Goal: Transaction & Acquisition: Purchase product/service

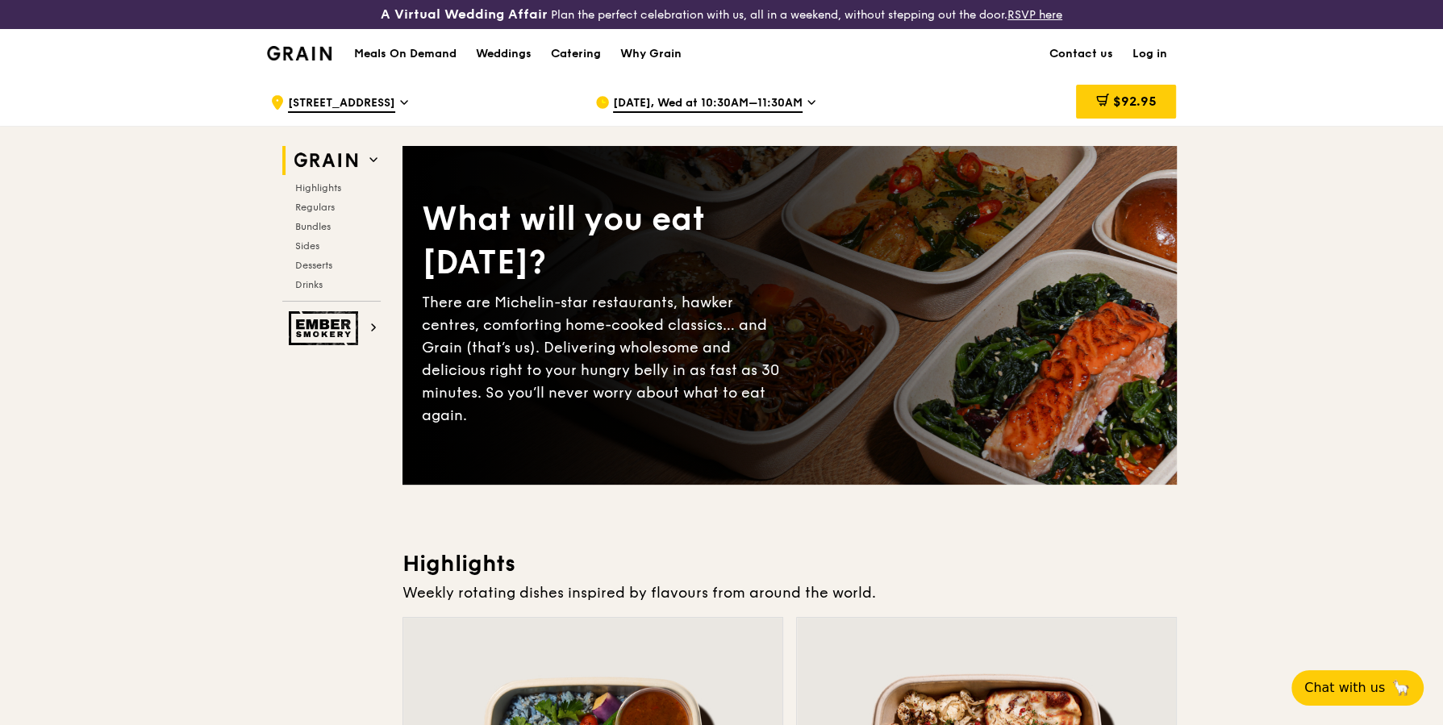
click at [1150, 52] on link "Log in" at bounding box center [1150, 54] width 54 height 48
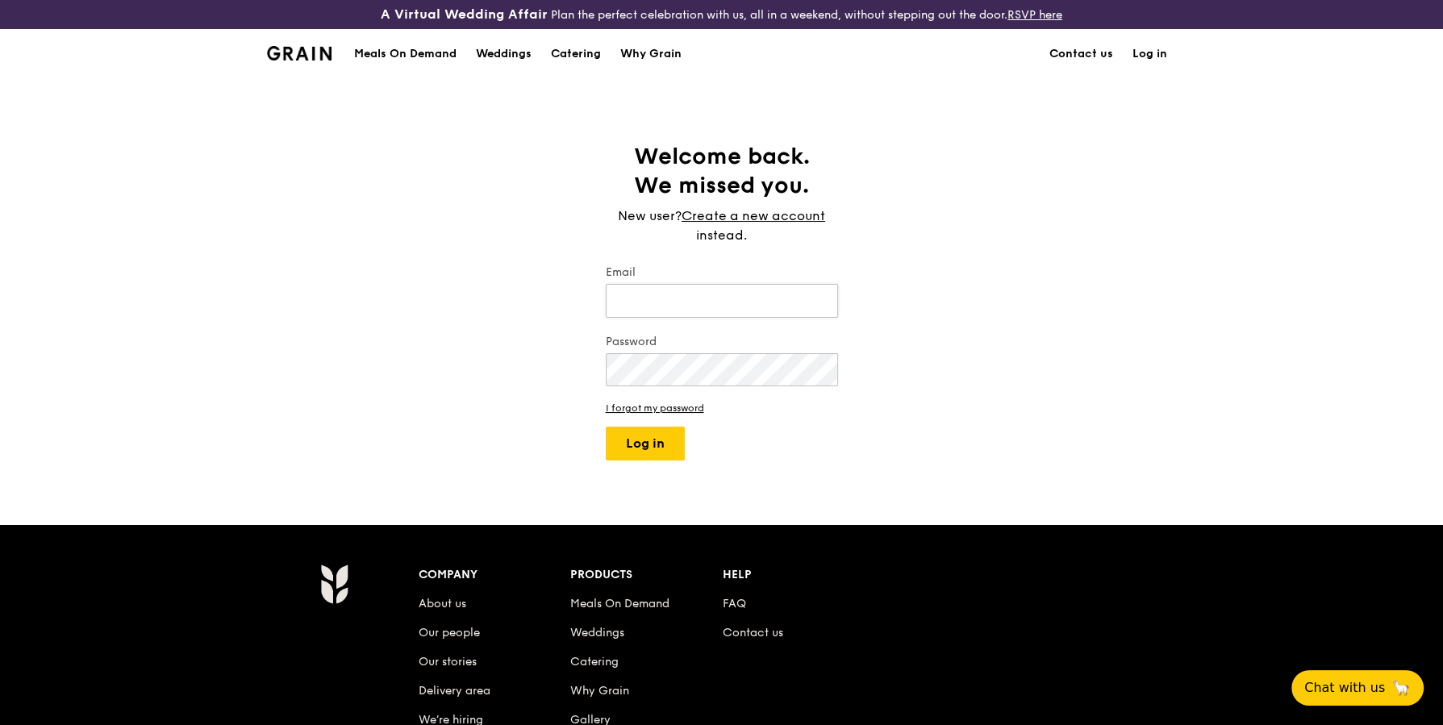
click at [657, 299] on input "Email" at bounding box center [722, 301] width 232 height 34
type input "s"
click at [742, 303] on input "Email" at bounding box center [722, 301] width 232 height 34
type input "p"
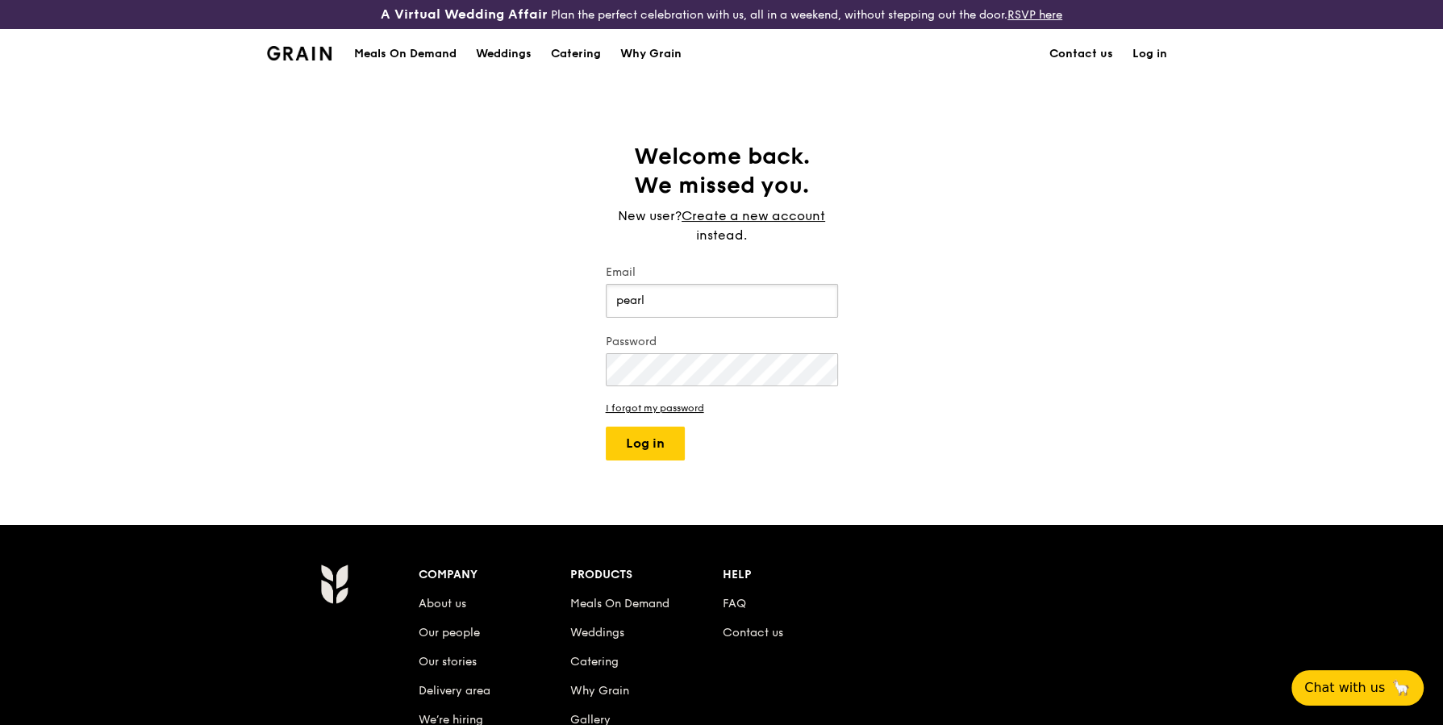
type input "pearl."
click at [746, 307] on input "Email" at bounding box center [722, 301] width 232 height 34
click at [702, 311] on input "Email" at bounding box center [722, 301] width 232 height 34
type input "pear"
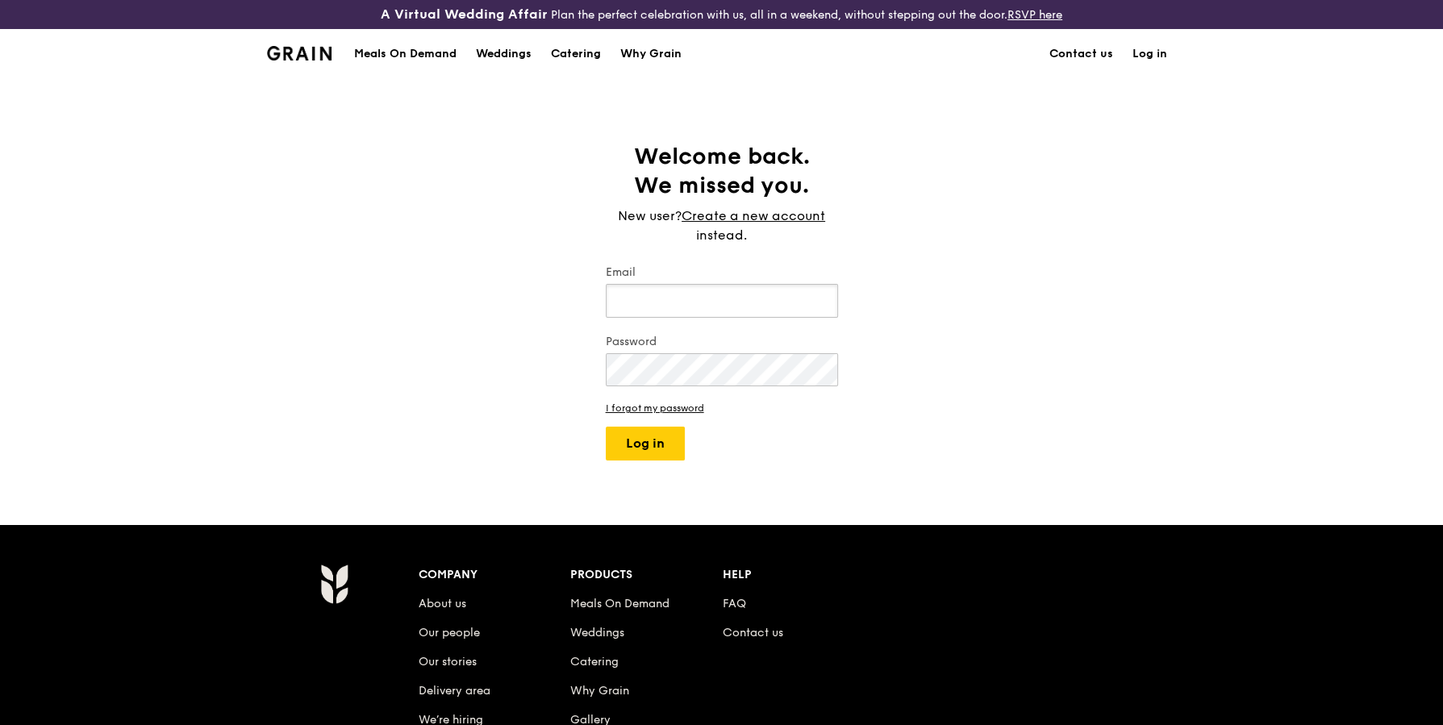
click at [657, 295] on input "Email" at bounding box center [722, 301] width 232 height 34
type input "[EMAIL_ADDRESS][DOMAIN_NAME]"
click at [606, 427] on button "Log in" at bounding box center [645, 444] width 79 height 34
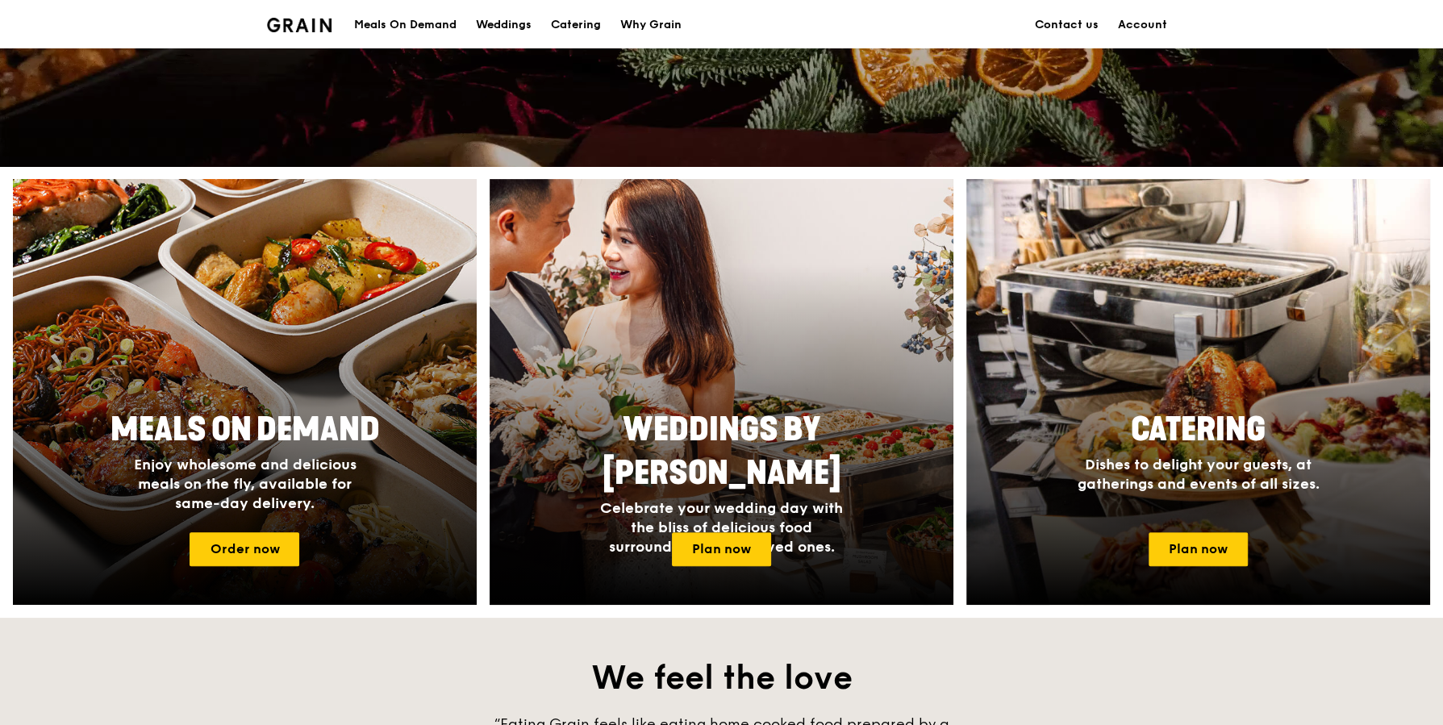
scroll to position [597, 0]
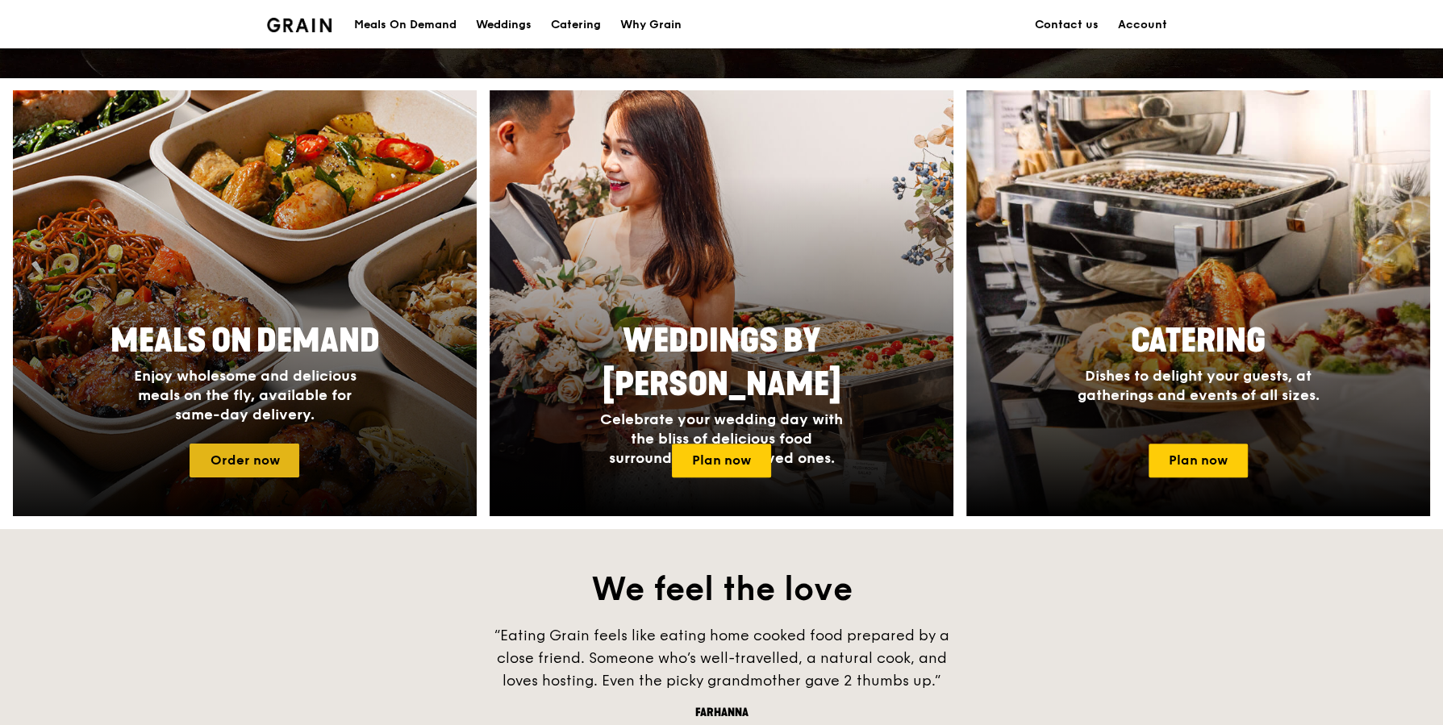
click at [262, 462] on link "Order now" at bounding box center [245, 461] width 110 height 34
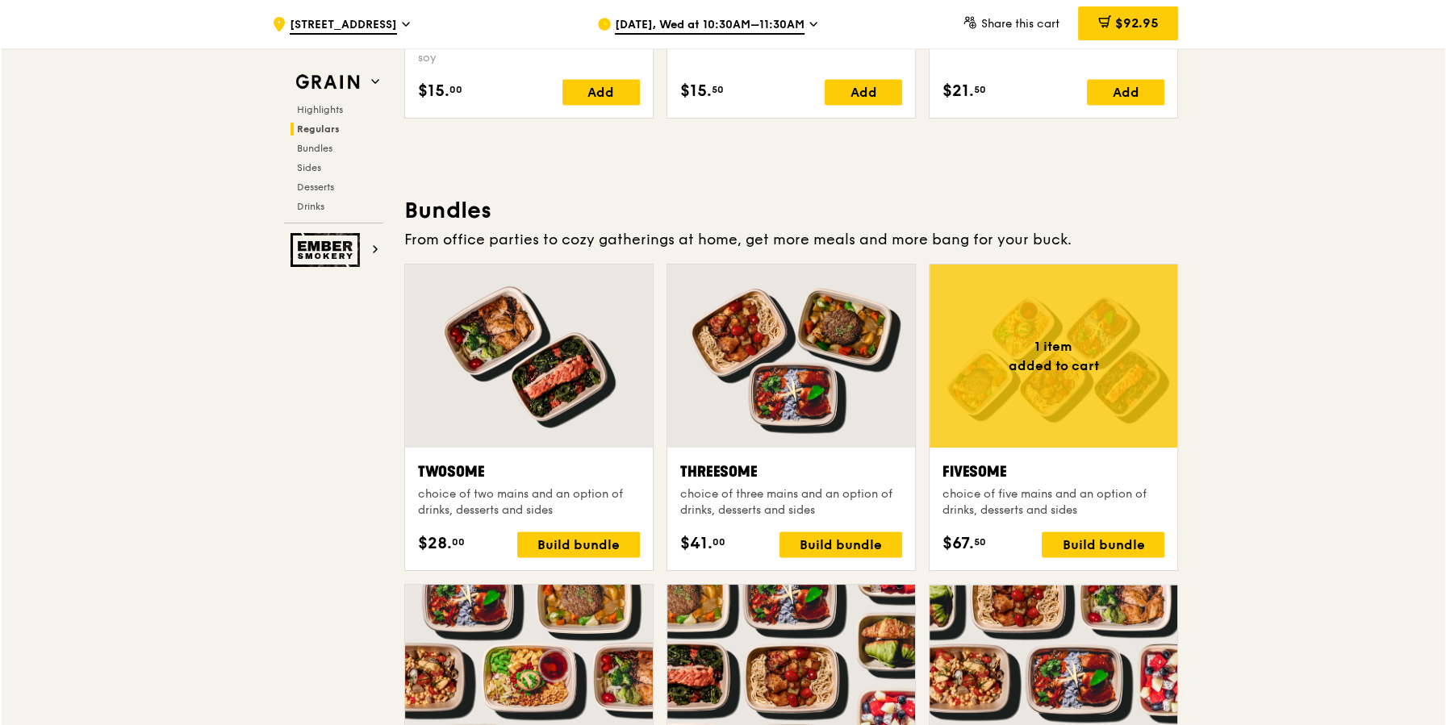
scroll to position [2249, 0]
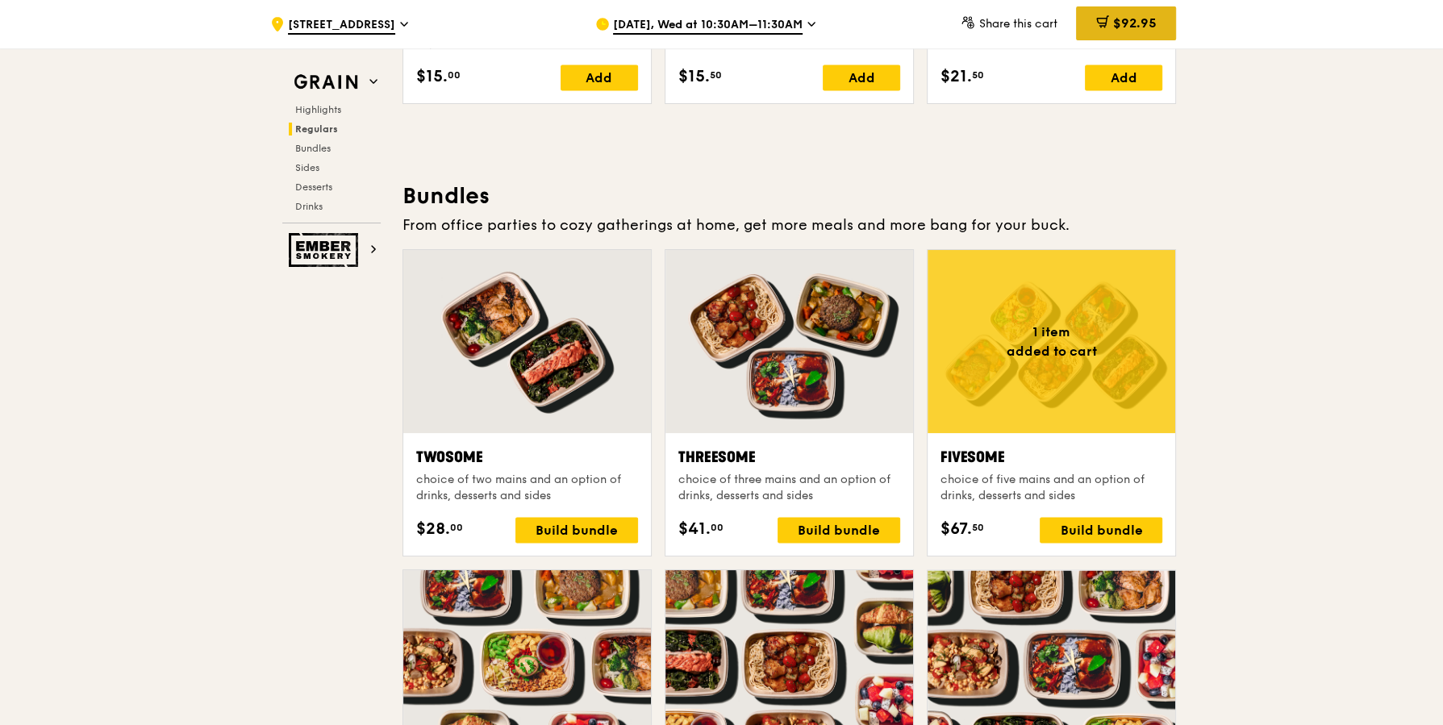
click at [1133, 22] on span "$92.95" at bounding box center [1135, 22] width 44 height 15
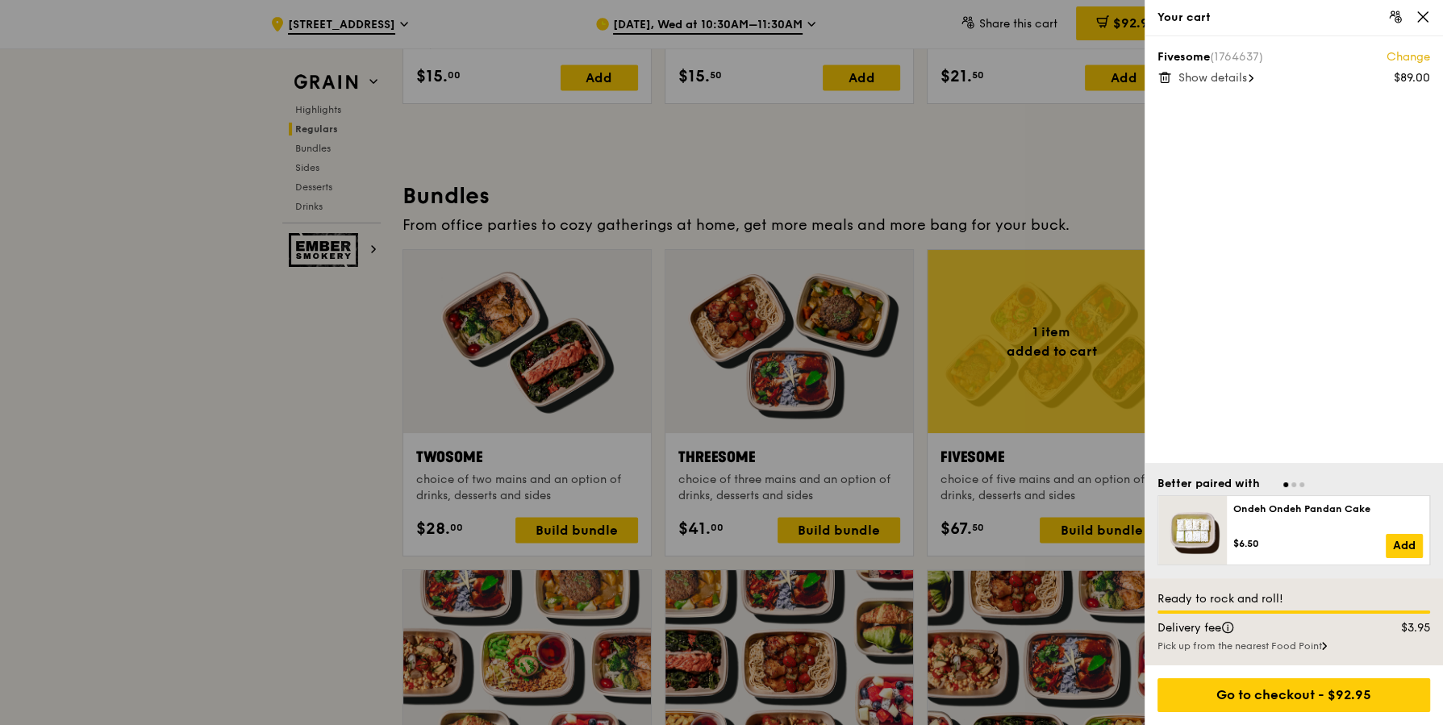
click at [1227, 73] on span "Show details" at bounding box center [1213, 78] width 69 height 14
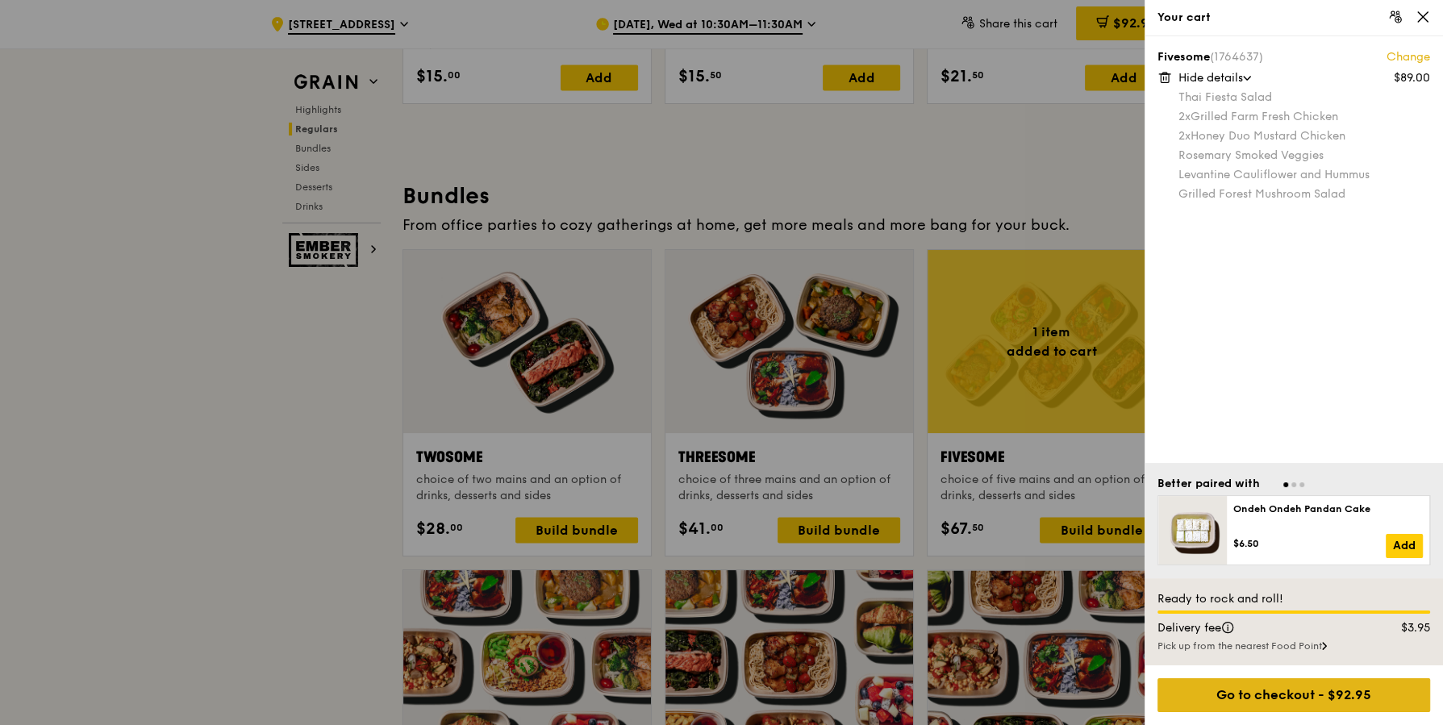
click at [1263, 696] on div "Go to checkout - $92.95" at bounding box center [1294, 696] width 273 height 34
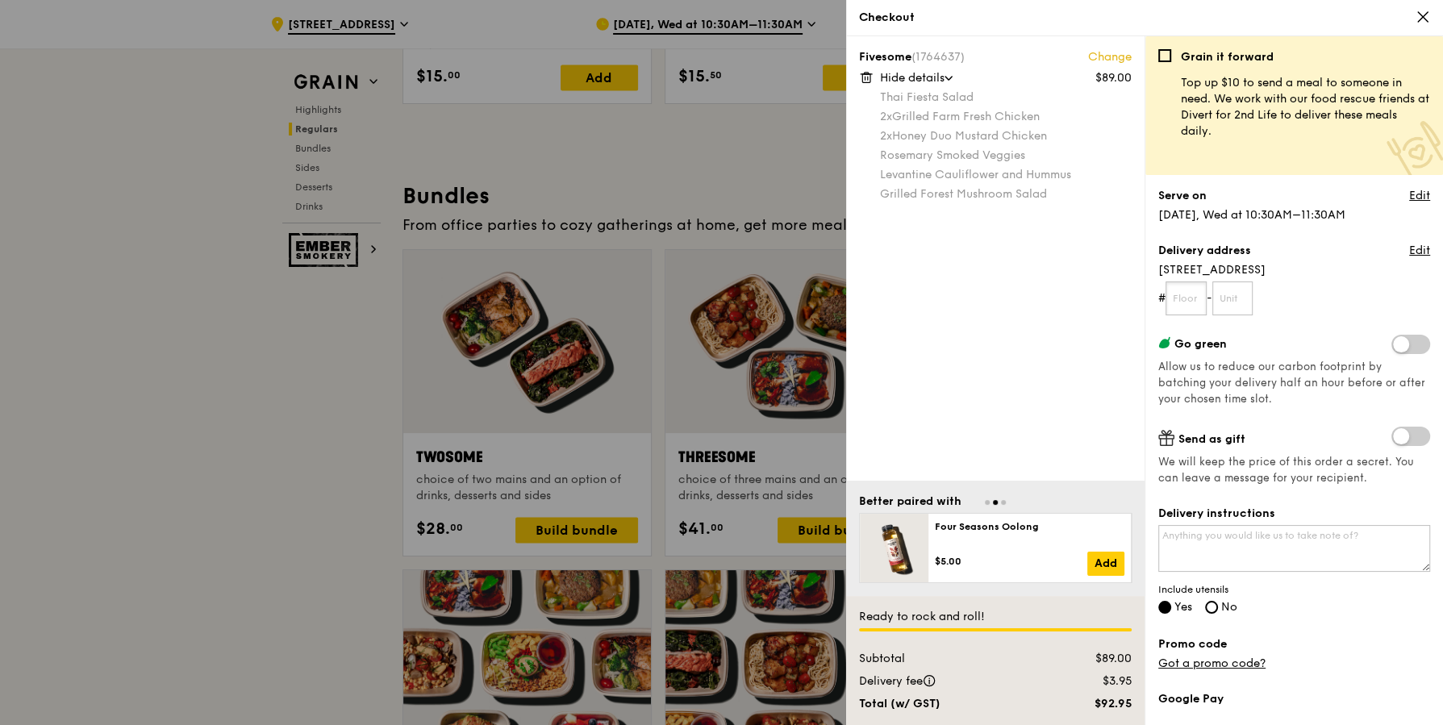
click at [1184, 307] on input "text" at bounding box center [1186, 299] width 41 height 34
click at [1115, 54] on link "Change" at bounding box center [1110, 57] width 44 height 16
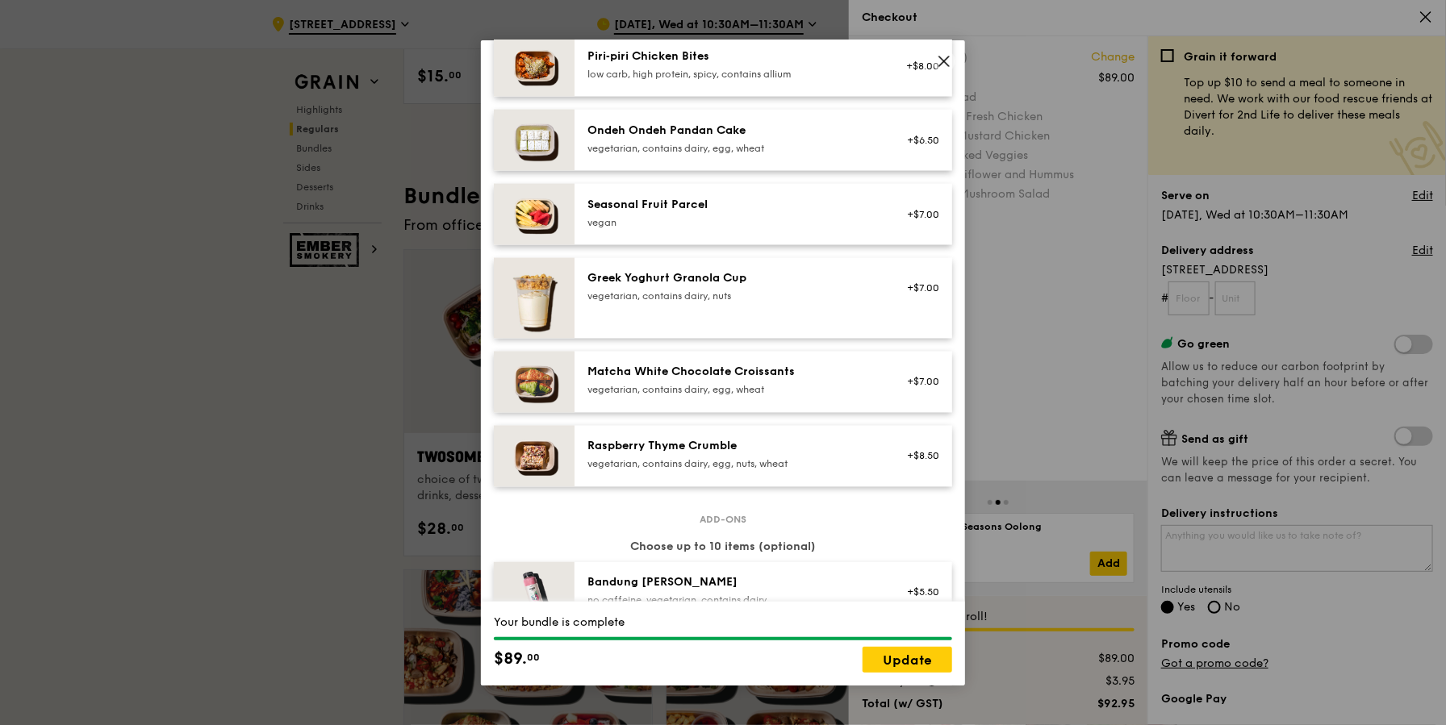
scroll to position [1191, 0]
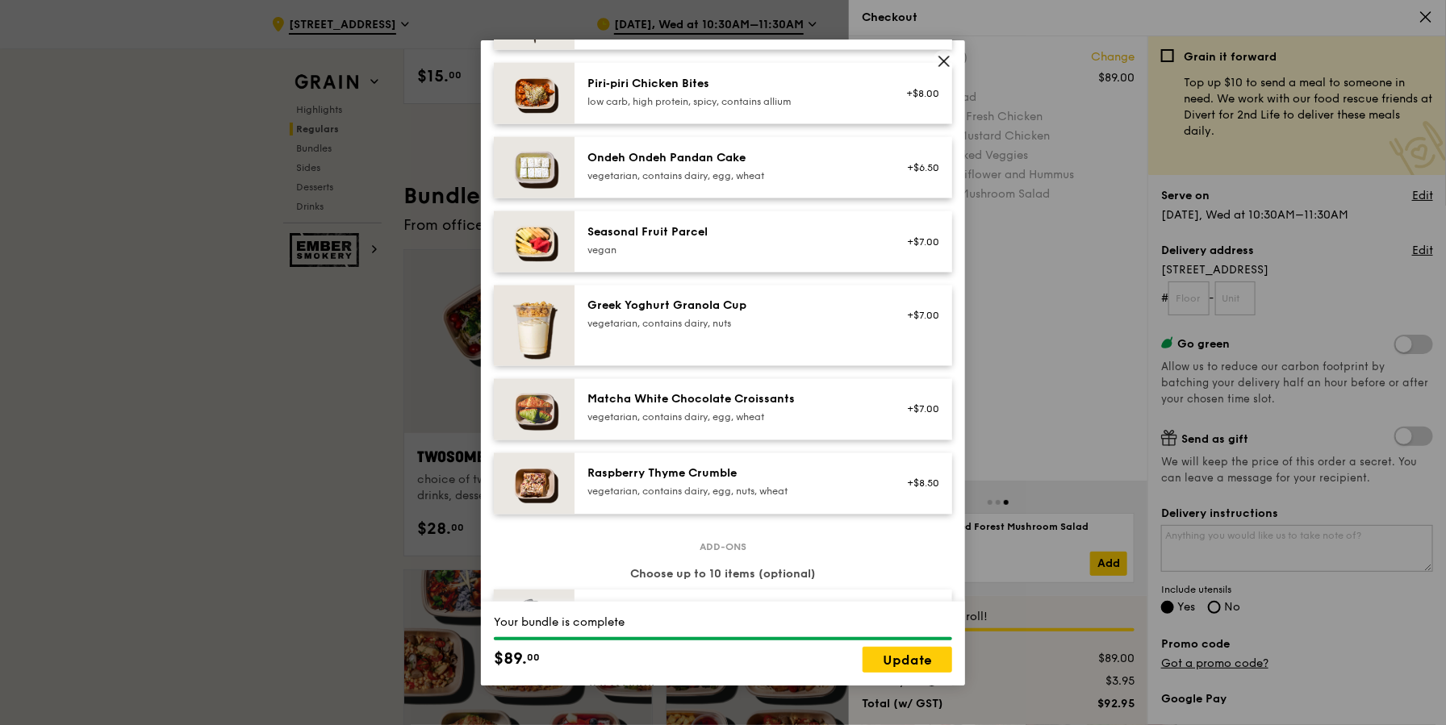
click at [663, 475] on div "Raspberry Thyme Crumble" at bounding box center [732, 474] width 290 height 16
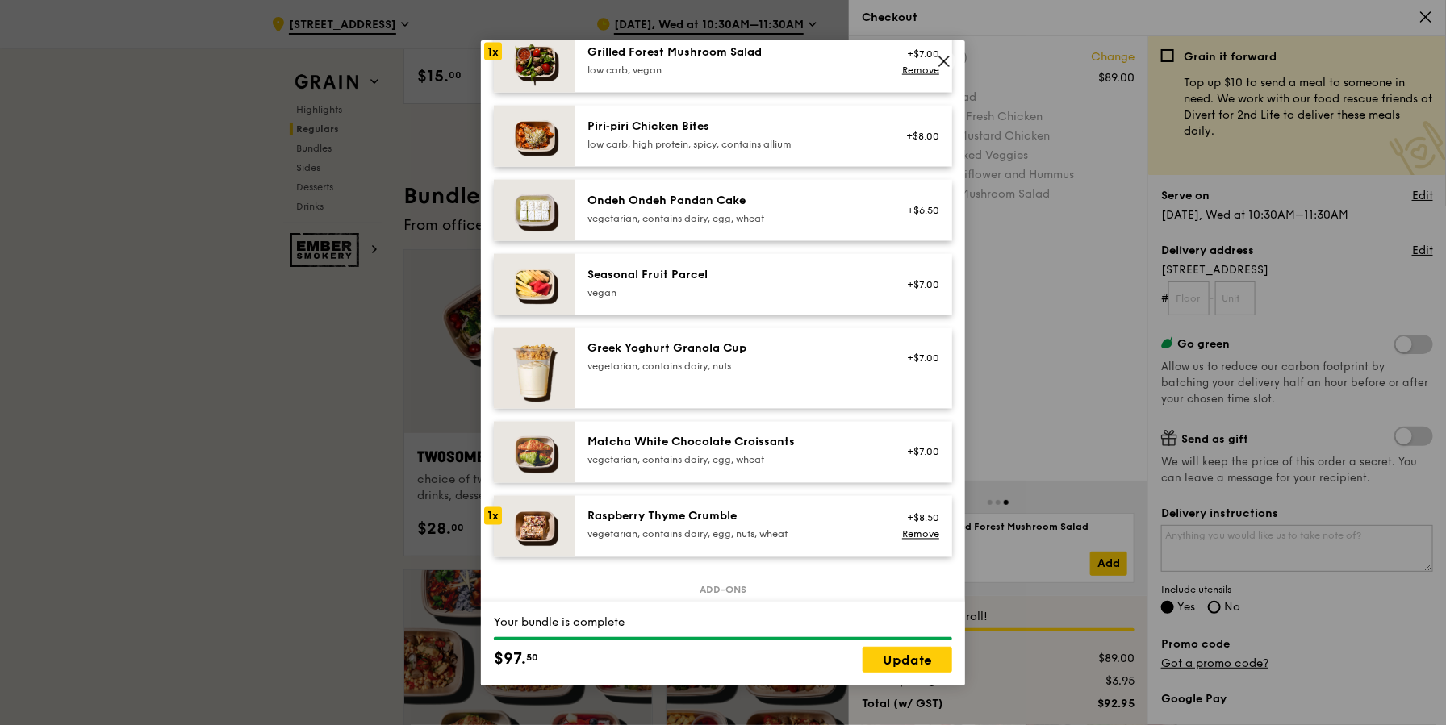
scroll to position [1139, 0]
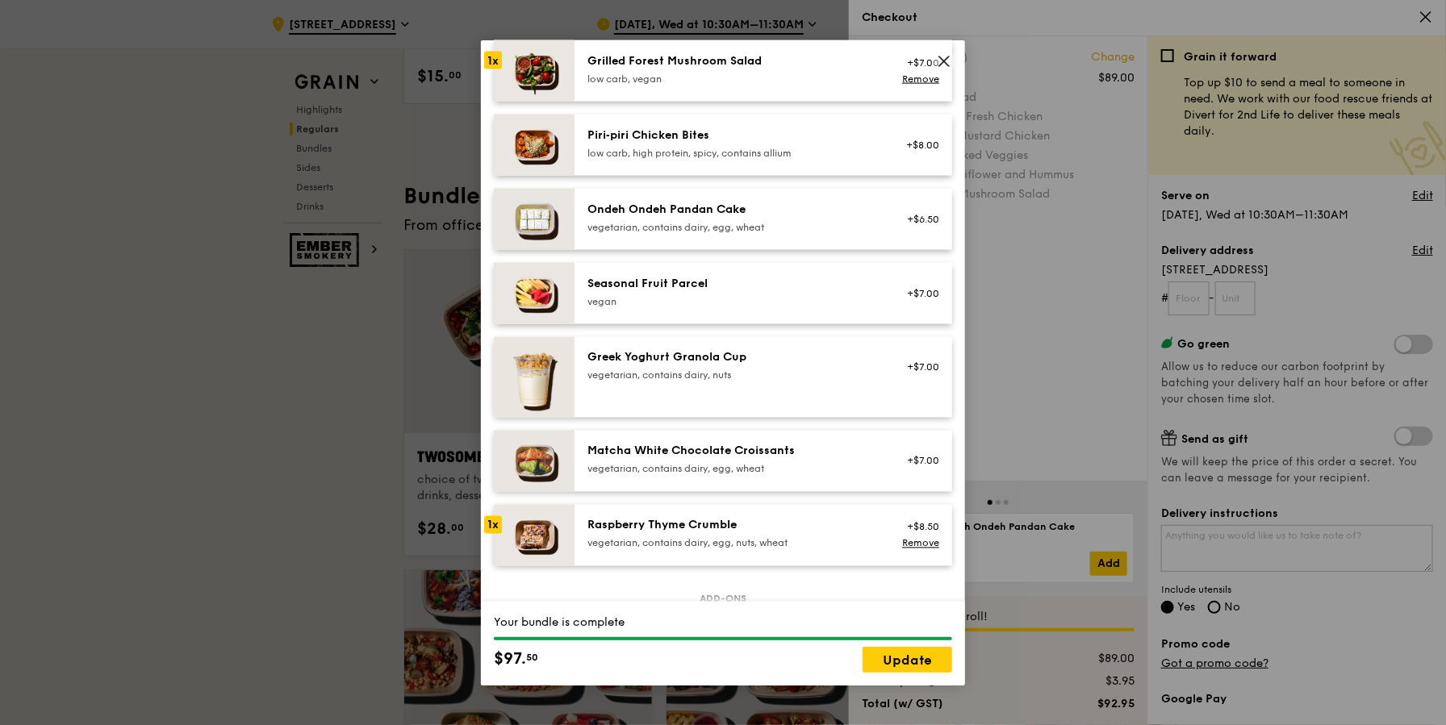
click at [706, 221] on div "vegetarian, contains dairy, egg, wheat" at bounding box center [732, 227] width 290 height 13
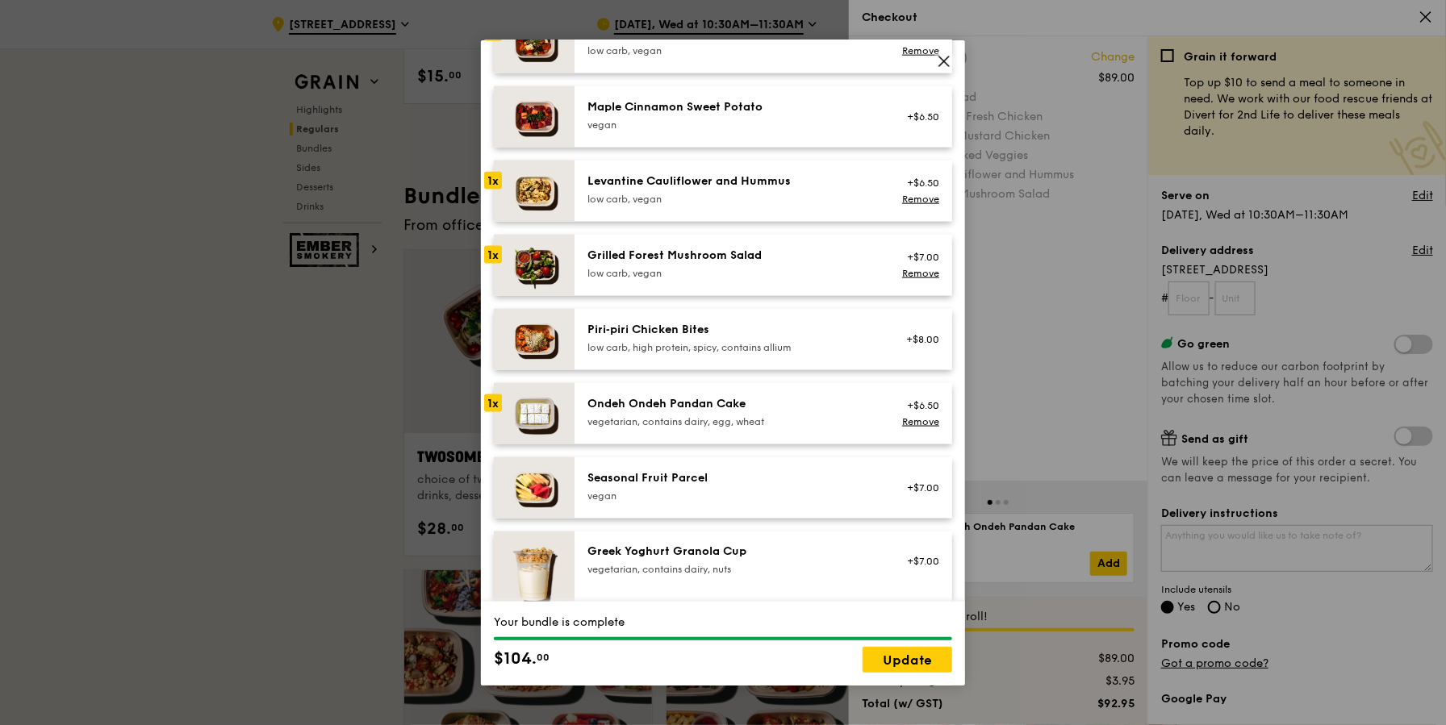
scroll to position [929, 0]
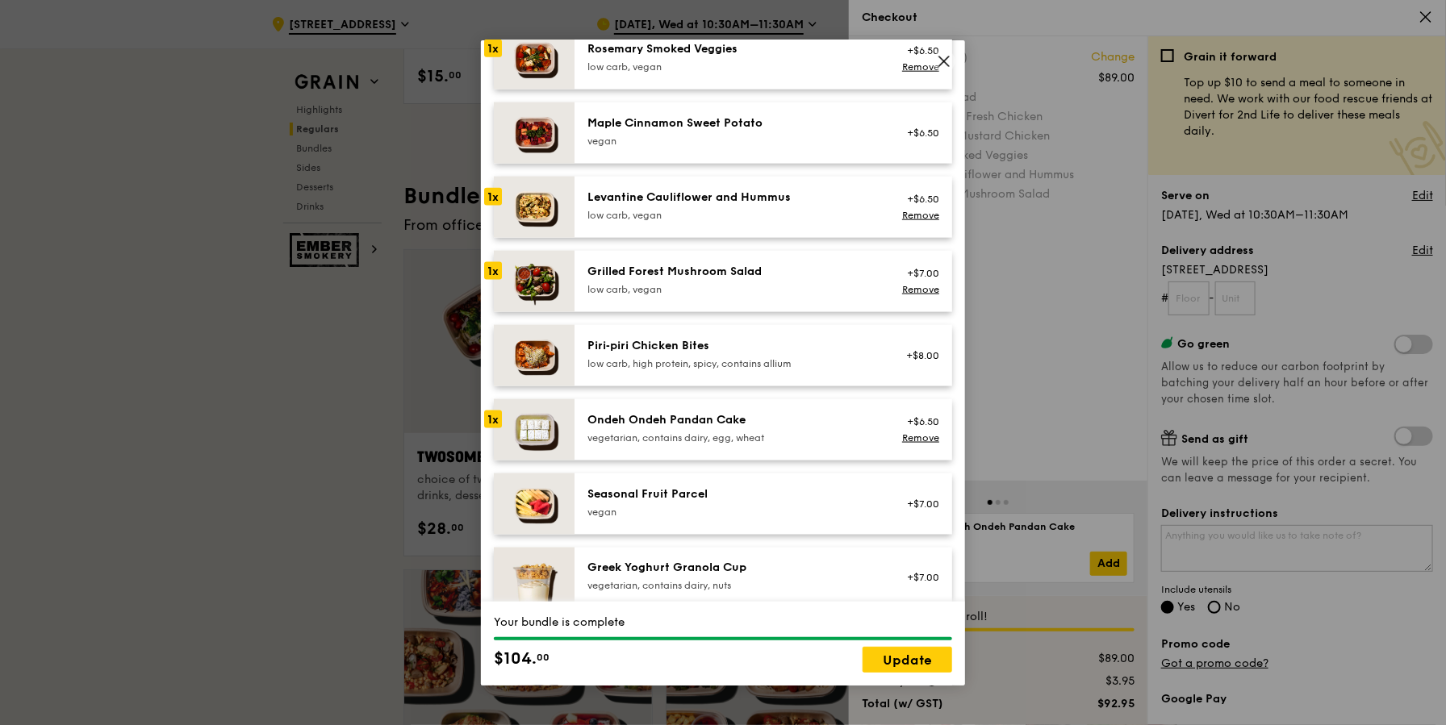
click at [624, 303] on div "Grilled Forest Mushroom Salad low carb, vegan +$7.00 Remove" at bounding box center [763, 281] width 378 height 61
click at [677, 213] on div "low carb, vegan" at bounding box center [732, 215] width 290 height 13
click at [921, 211] on link "Remove" at bounding box center [920, 215] width 37 height 11
click at [920, 290] on link "Remove" at bounding box center [920, 289] width 37 height 11
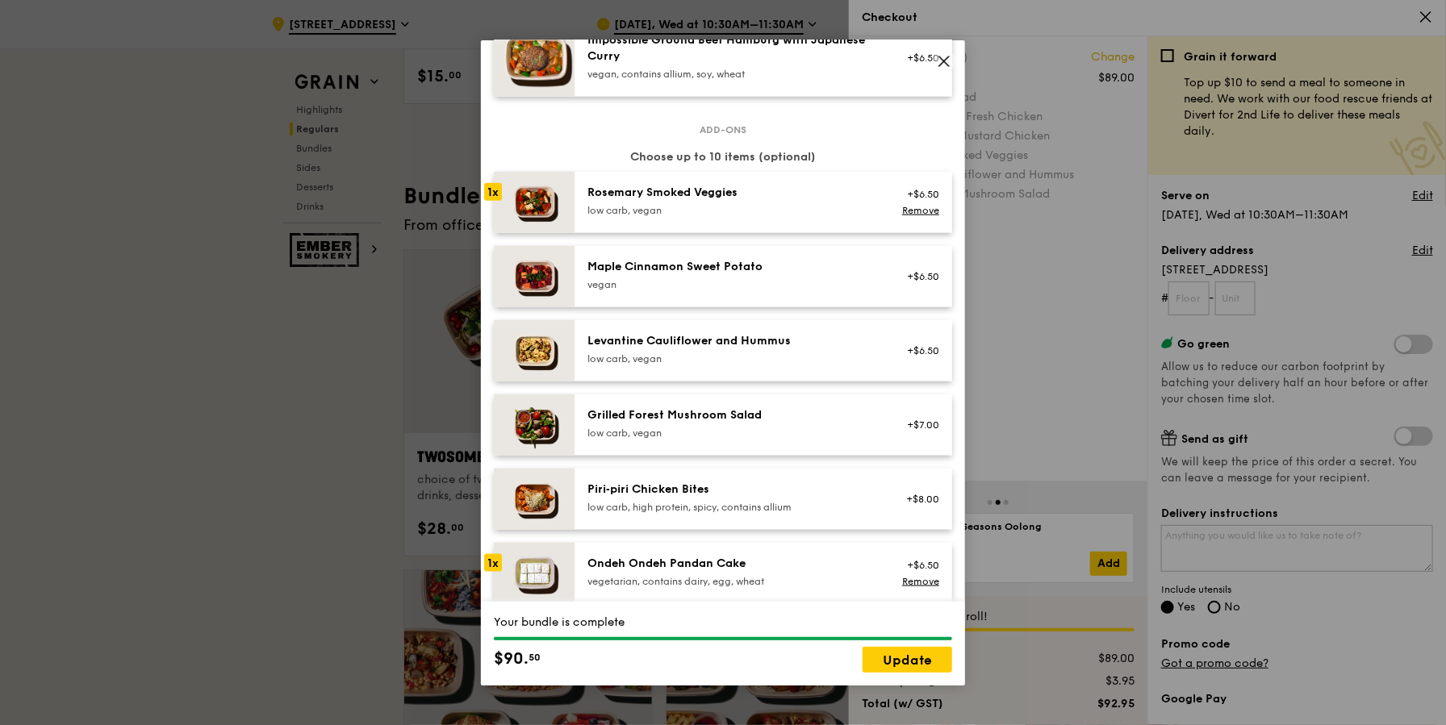
scroll to position [784, 0]
click at [926, 208] on link "Remove" at bounding box center [920, 211] width 37 height 11
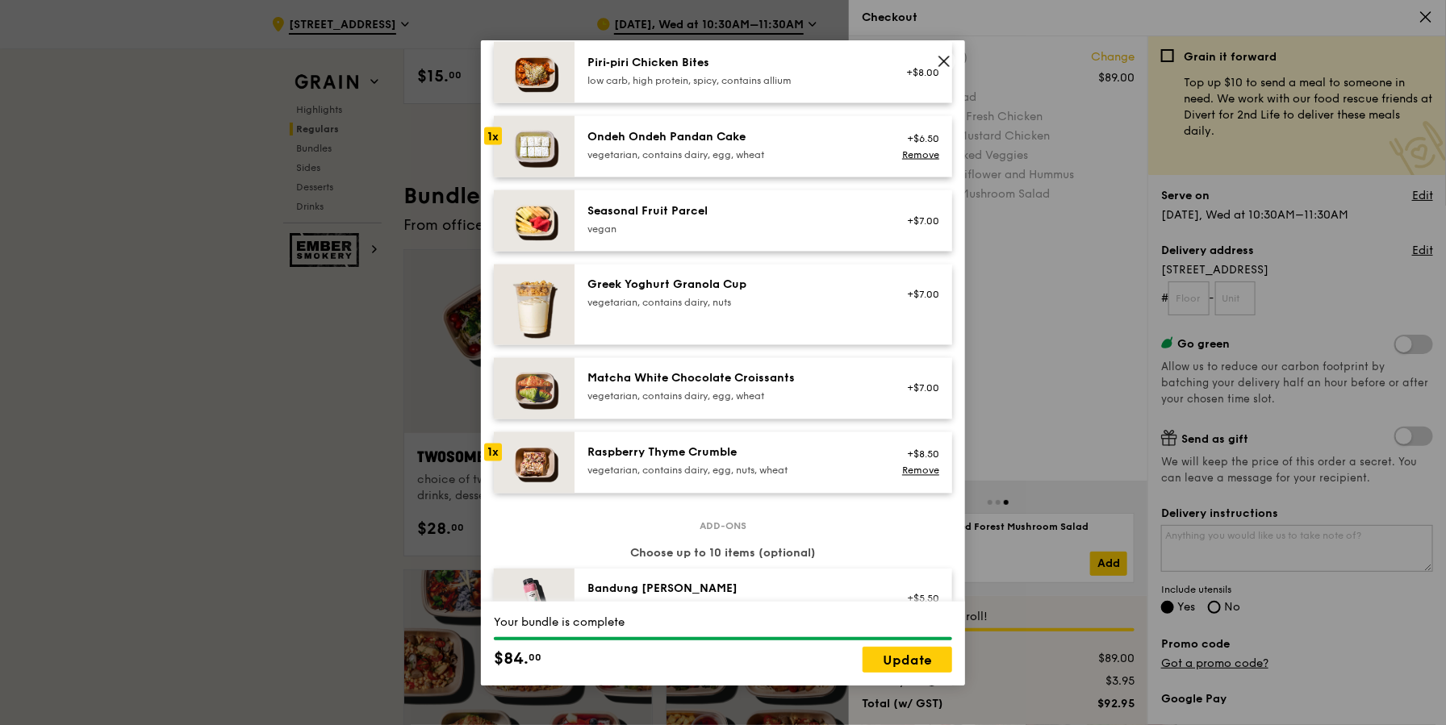
scroll to position [1241, 0]
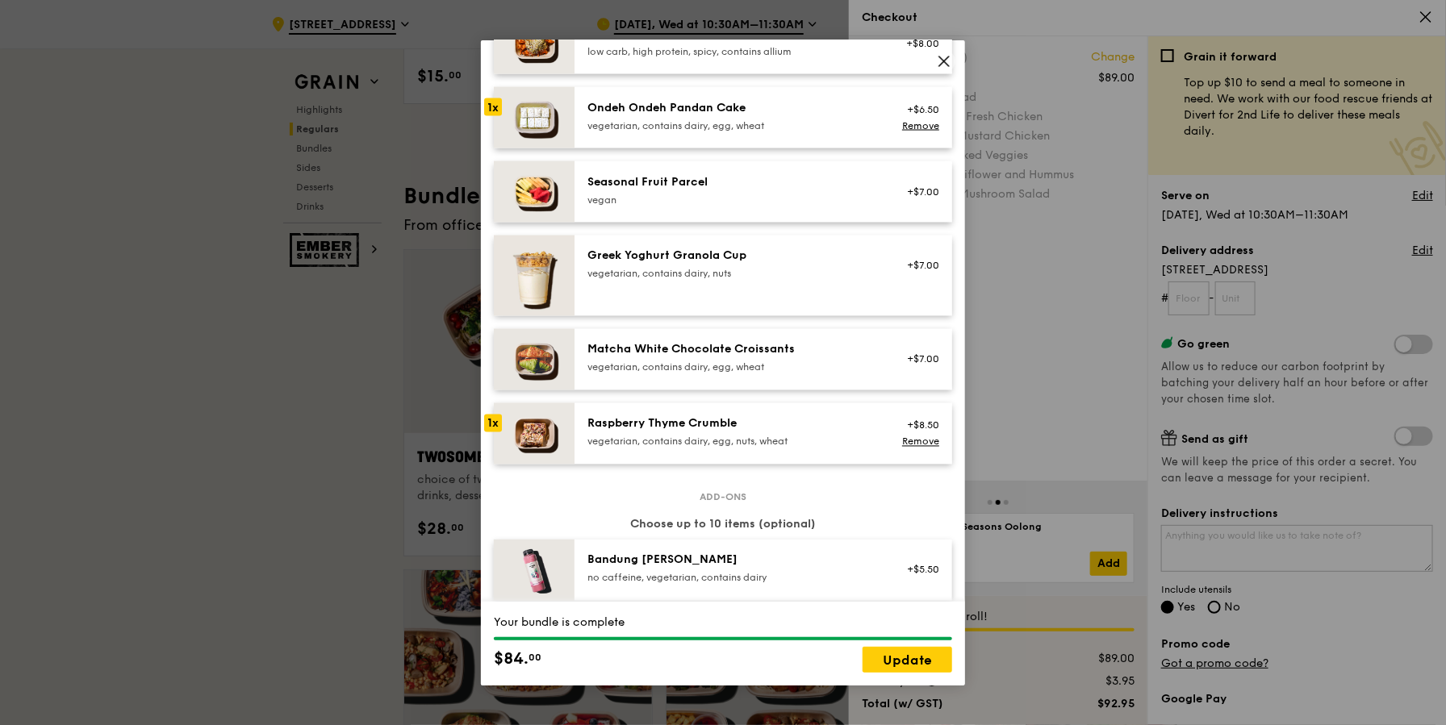
click at [762, 432] on div "Raspberry Thyme Crumble vegetarian, contains dairy, egg, nuts, wheat" at bounding box center [732, 432] width 290 height 32
click at [917, 662] on link "Update" at bounding box center [908, 660] width 90 height 26
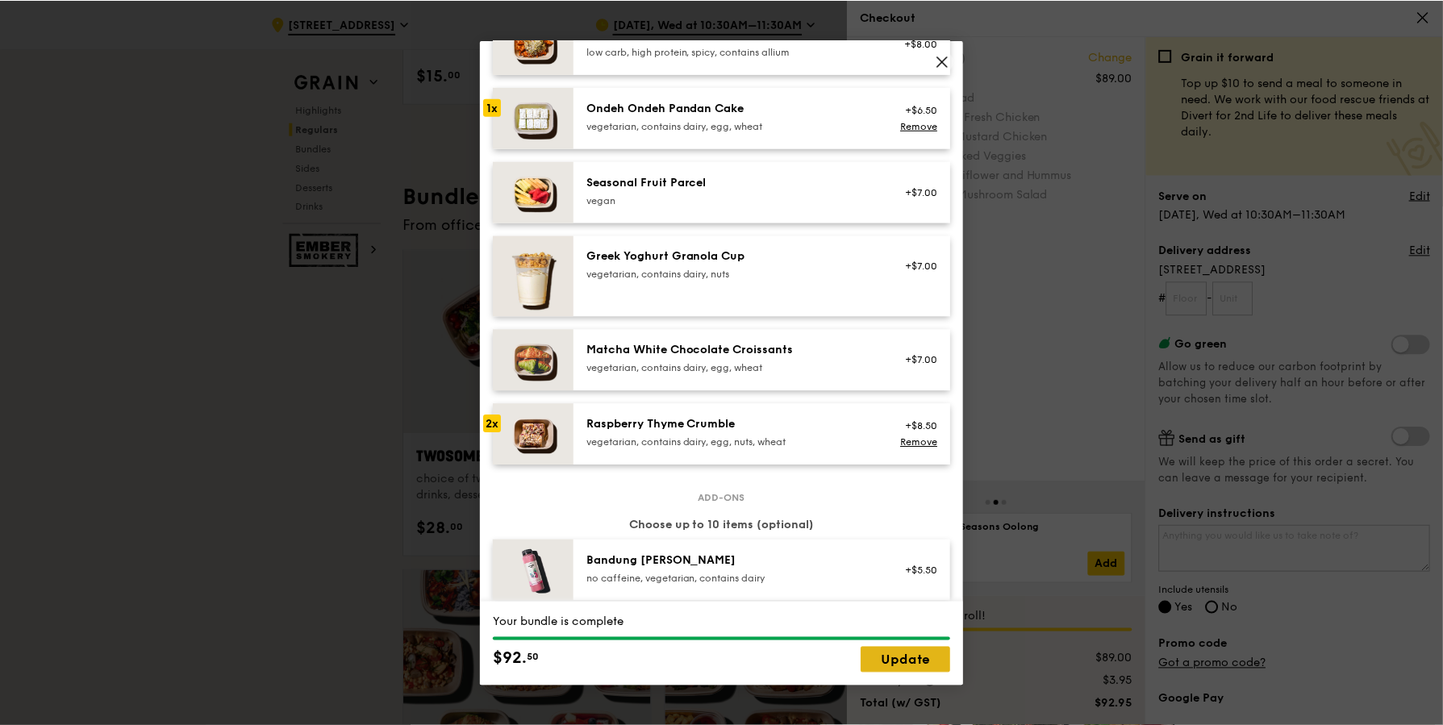
scroll to position [2249, 0]
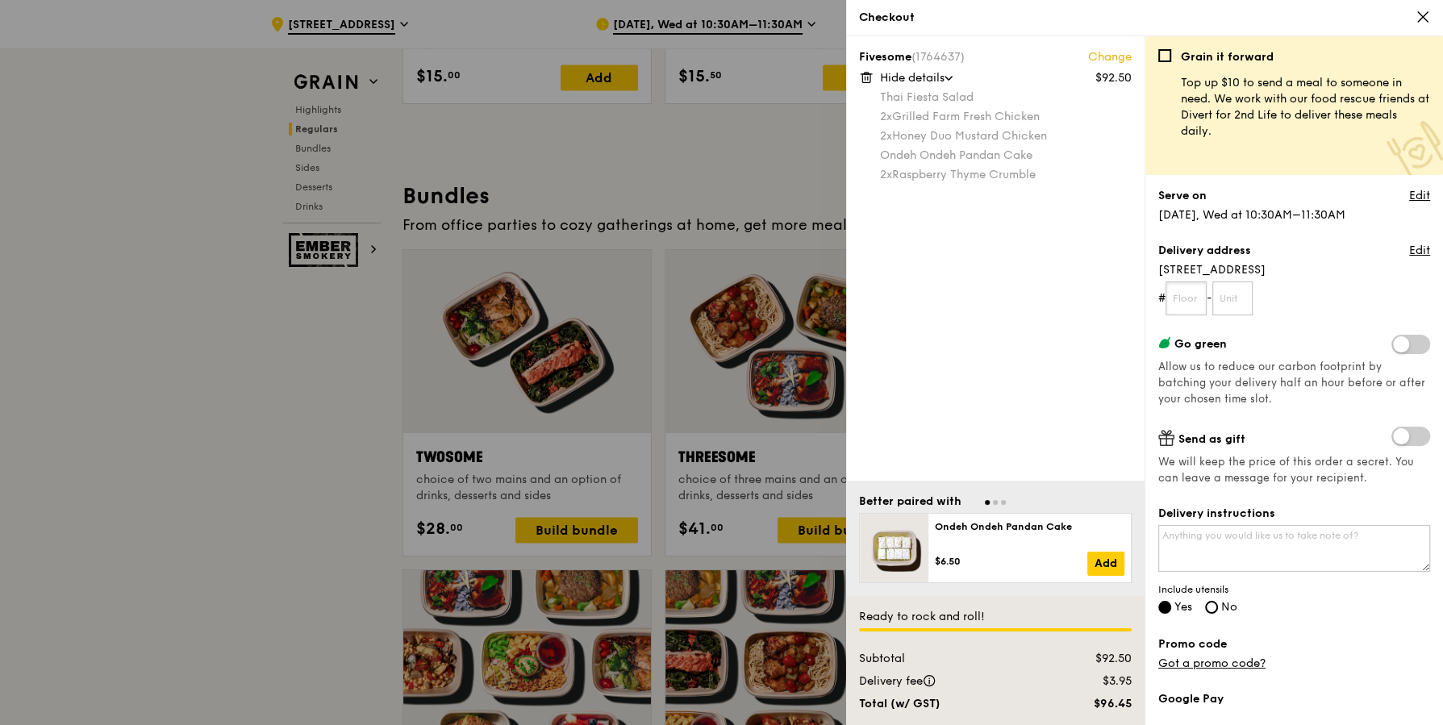
click at [1195, 302] on input "text" at bounding box center [1186, 299] width 41 height 34
type input "05"
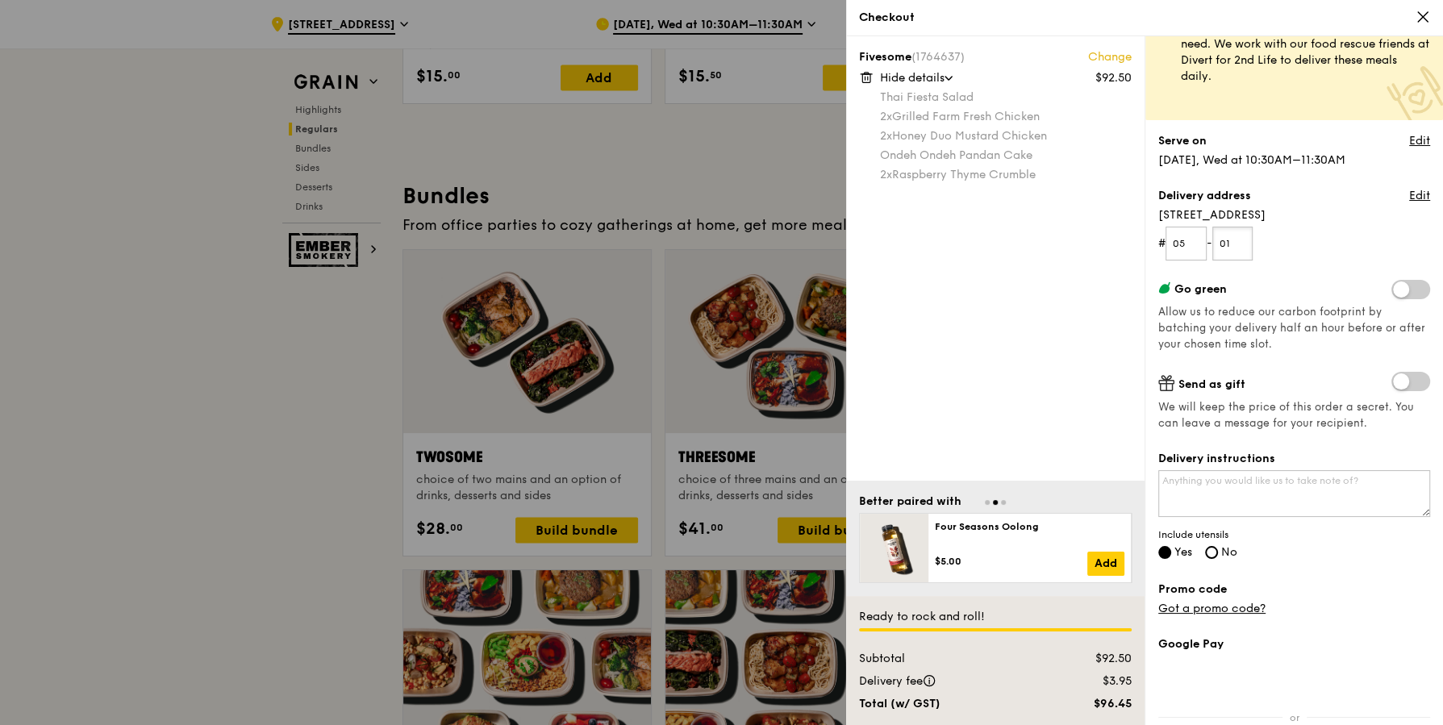
scroll to position [59, 0]
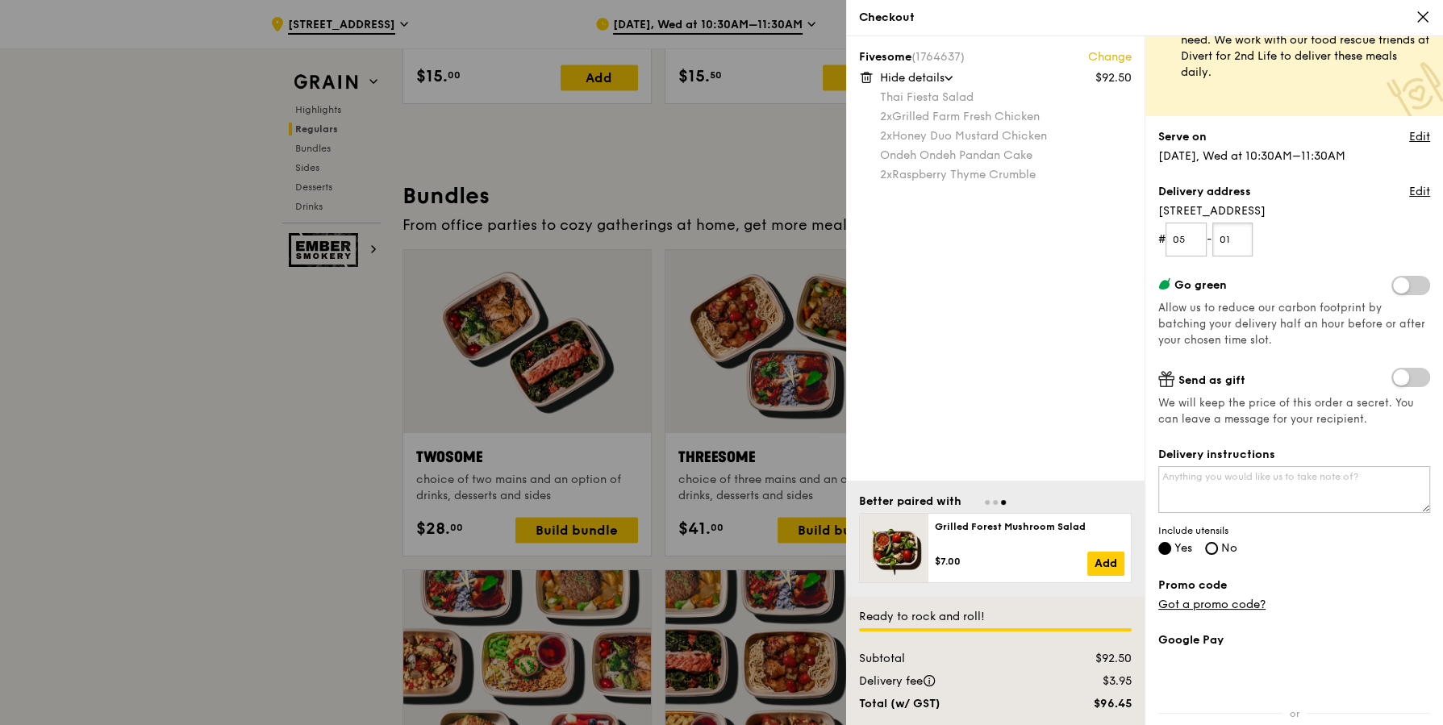
type input "01"
click at [1421, 378] on span at bounding box center [1411, 377] width 39 height 19
click at [1395, 379] on input "checkbox" at bounding box center [1395, 379] width 0 height 0
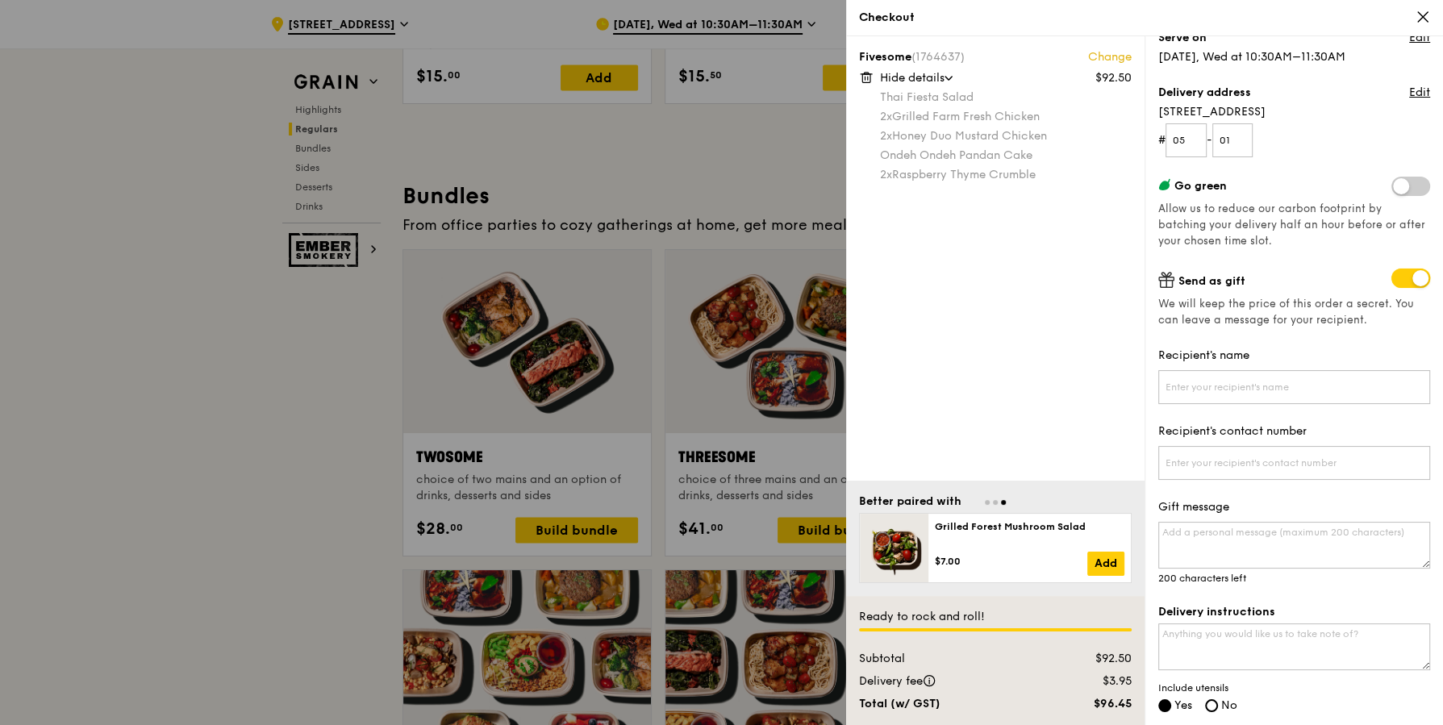
scroll to position [179, 0]
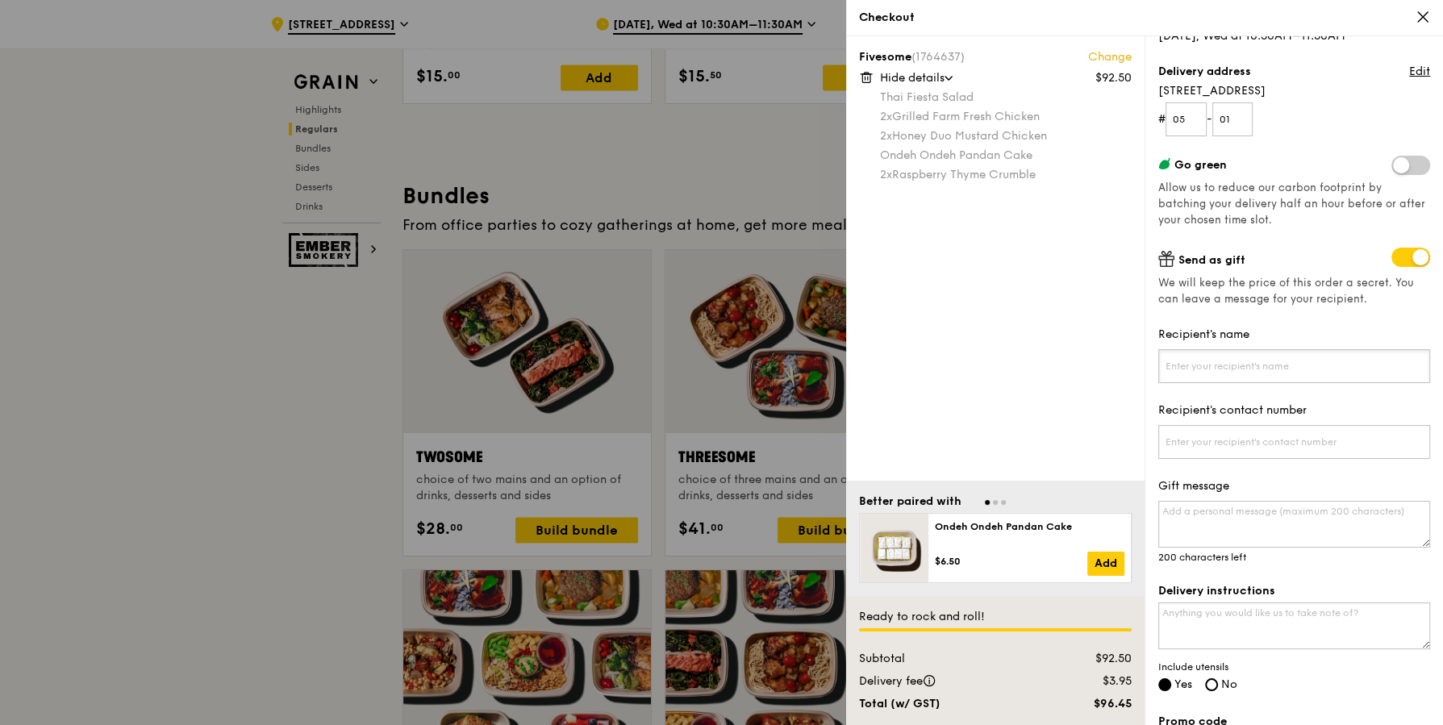
click at [1187, 357] on input "Recipient's name" at bounding box center [1295, 366] width 272 height 34
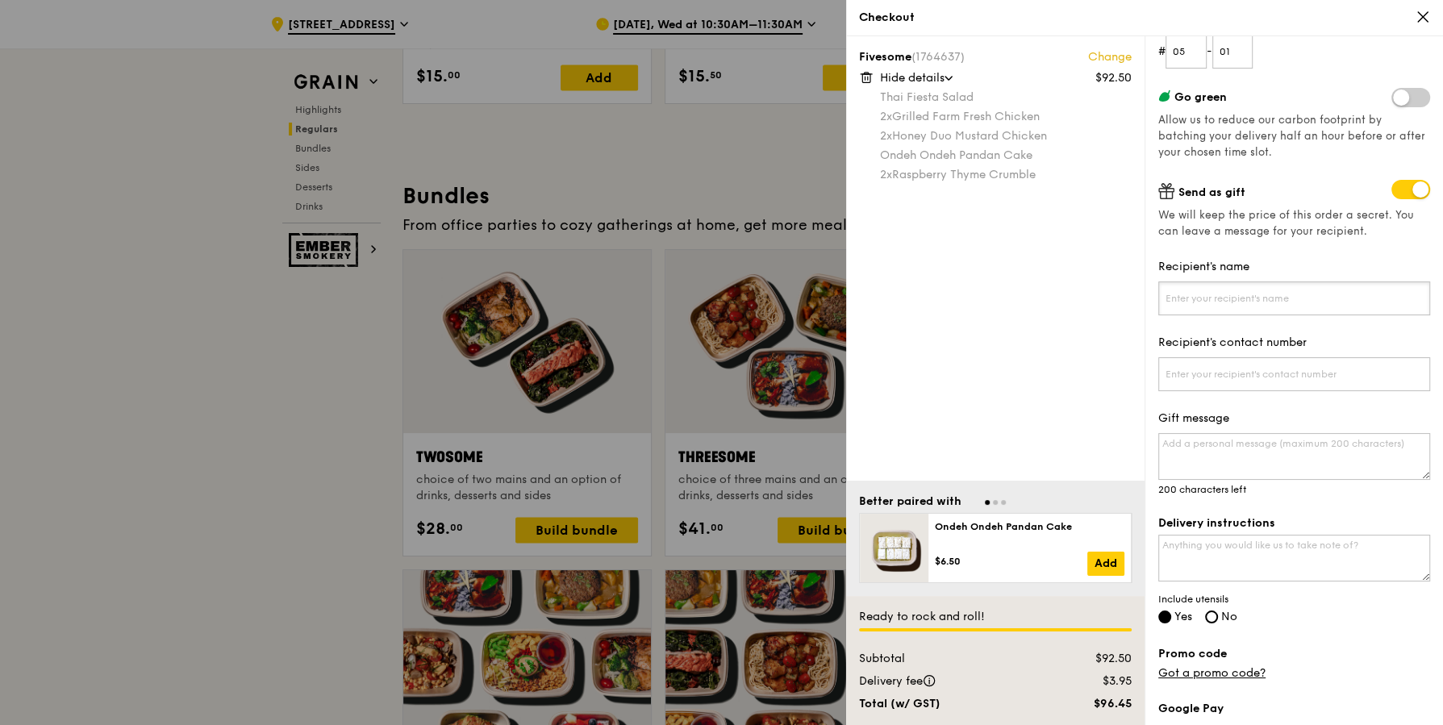
scroll to position [266, 0]
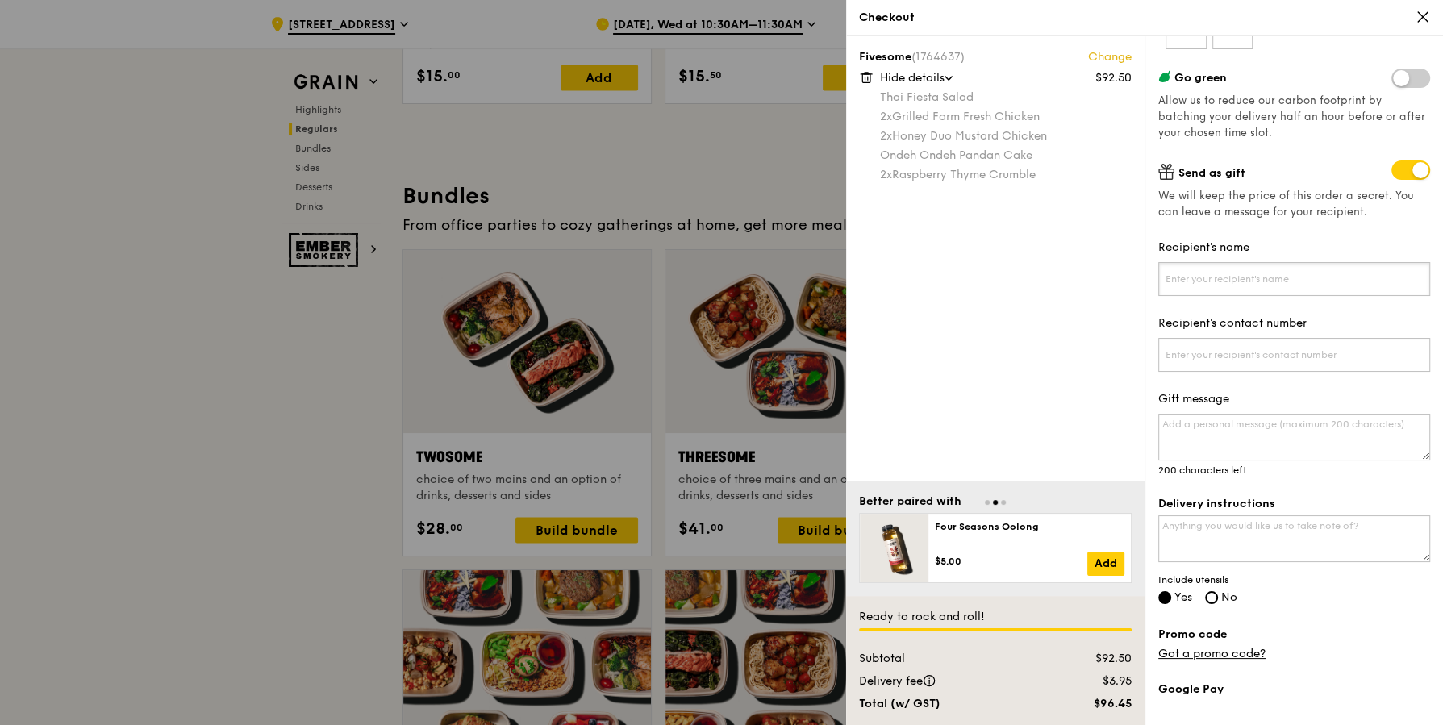
type input "S"
type input "Alexia"
type input "83029925"
click at [1209, 442] on textarea "Gift message" at bounding box center [1295, 437] width 272 height 47
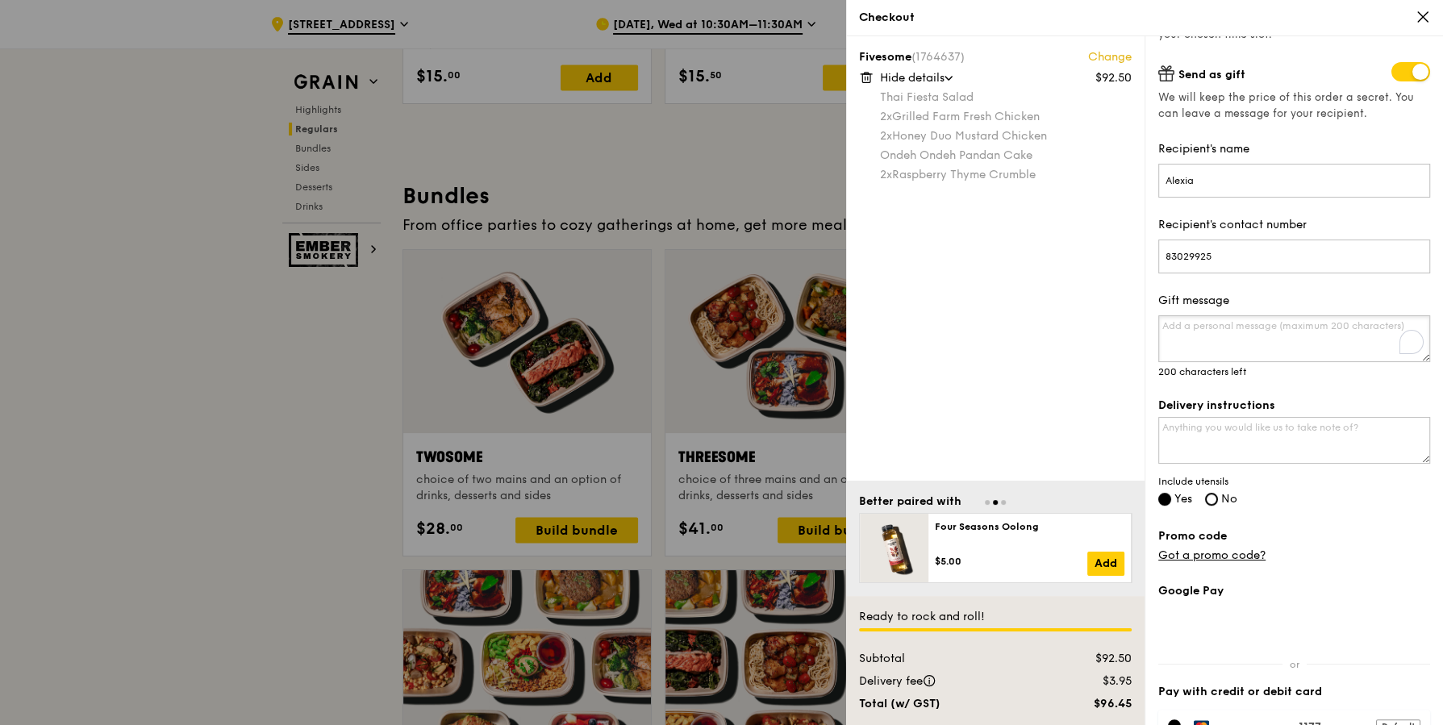
scroll to position [381, 0]
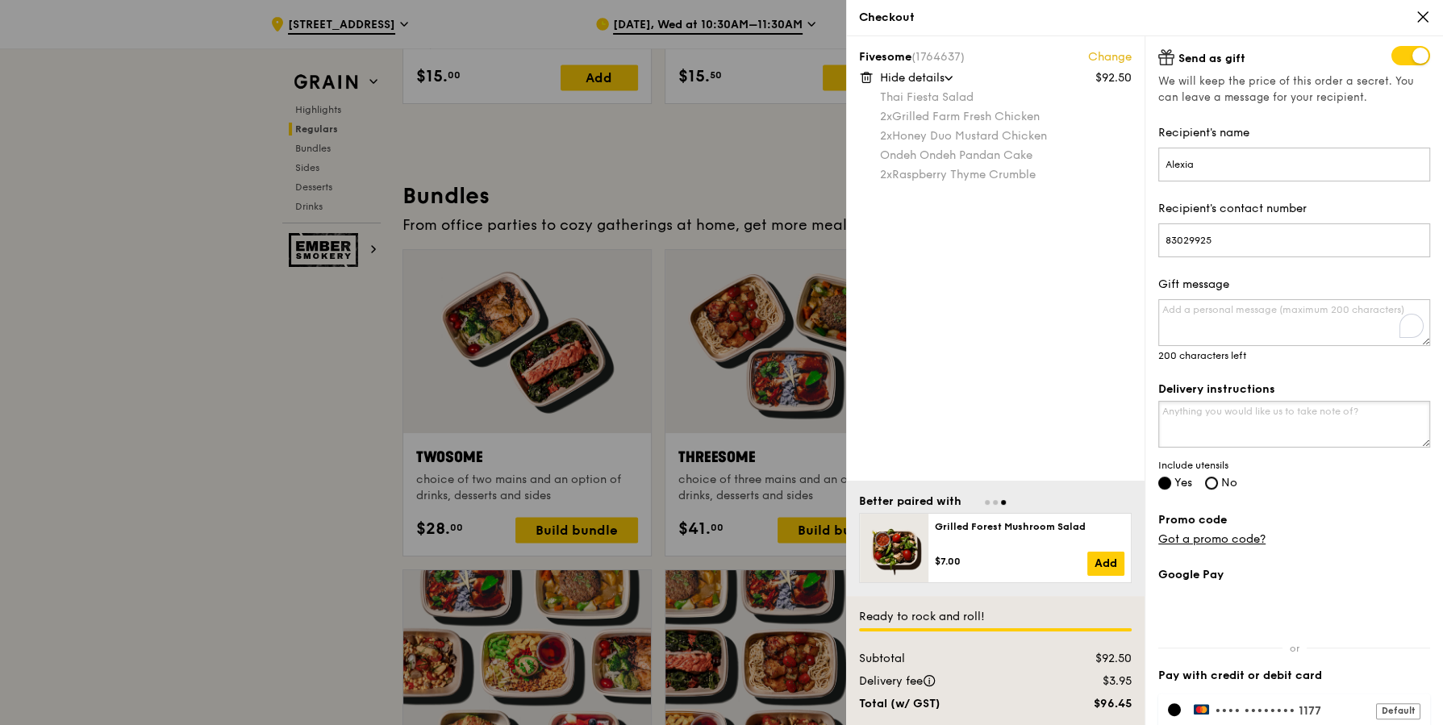
click at [1234, 428] on textarea "Delivery instructions" at bounding box center [1295, 424] width 272 height 47
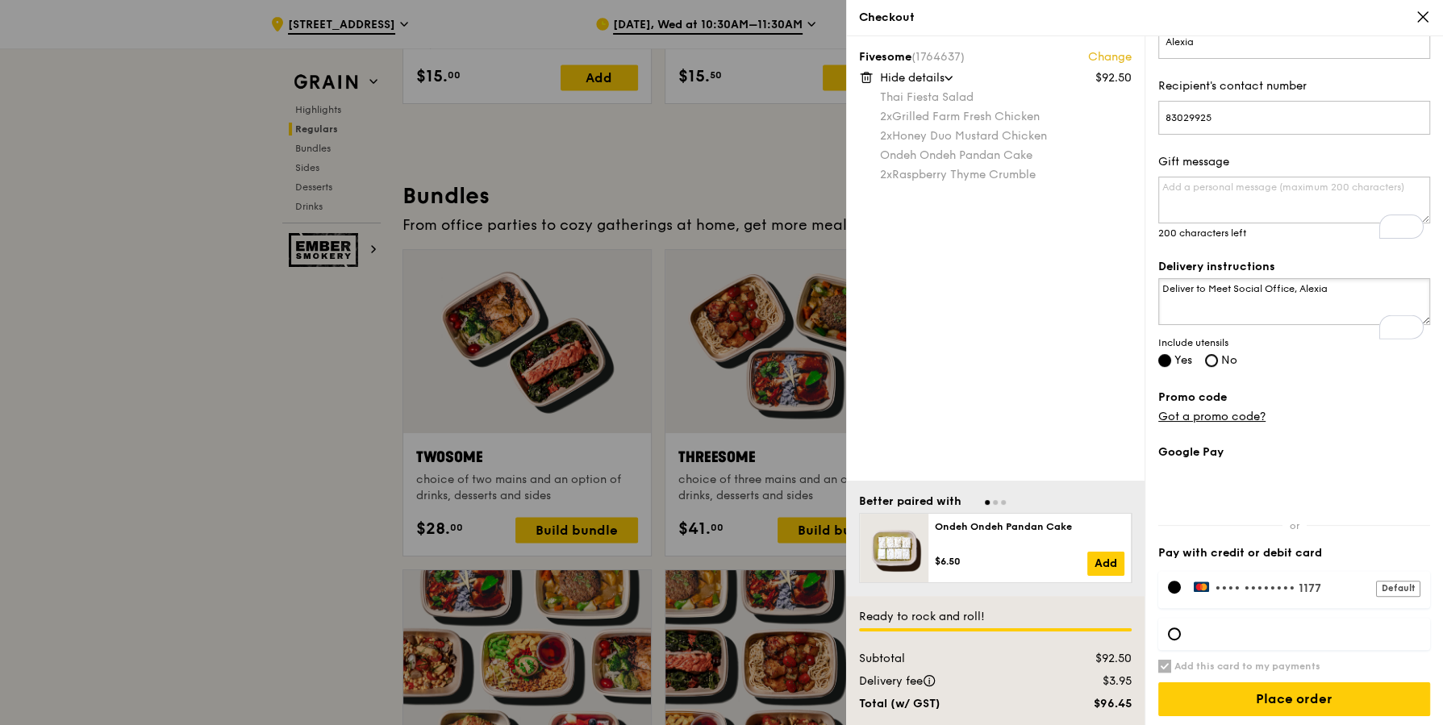
scroll to position [503, 0]
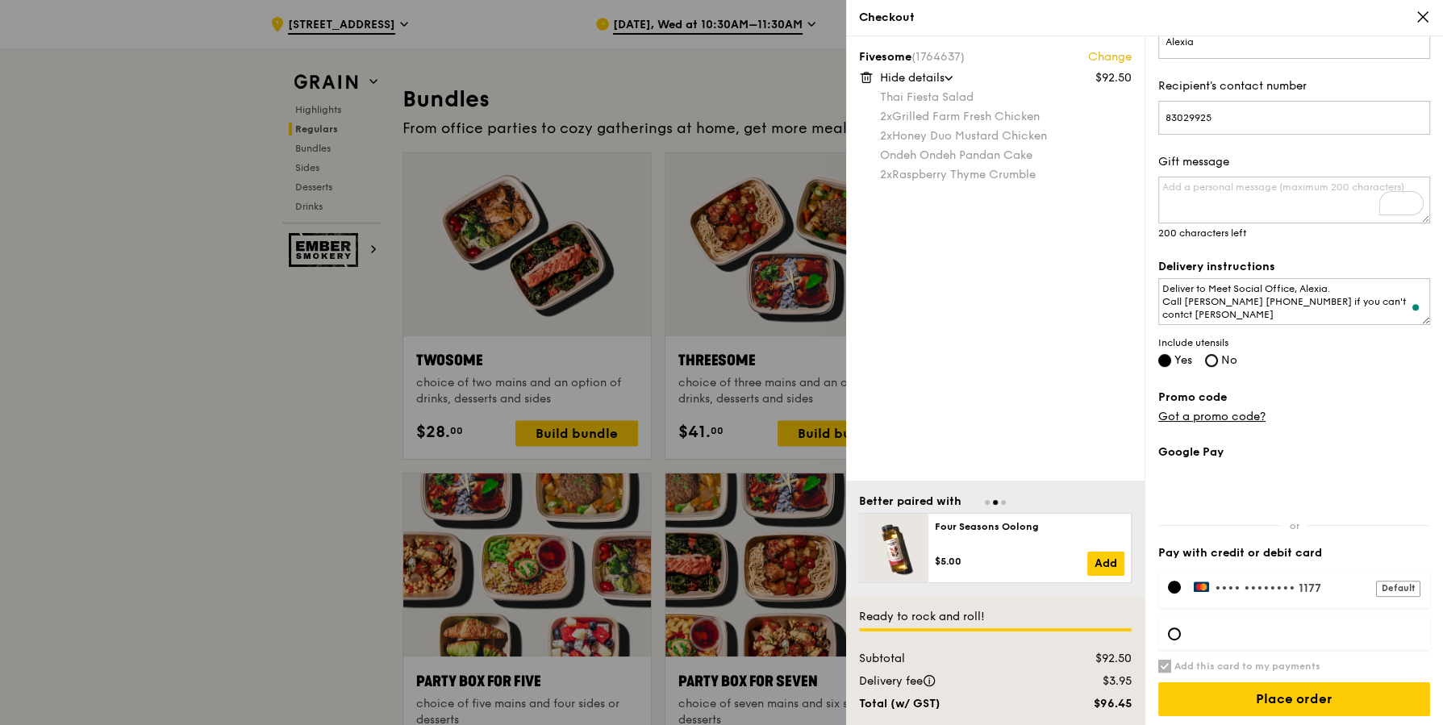
click at [1364, 416] on div "Promo code Got a promo code?" at bounding box center [1295, 408] width 272 height 36
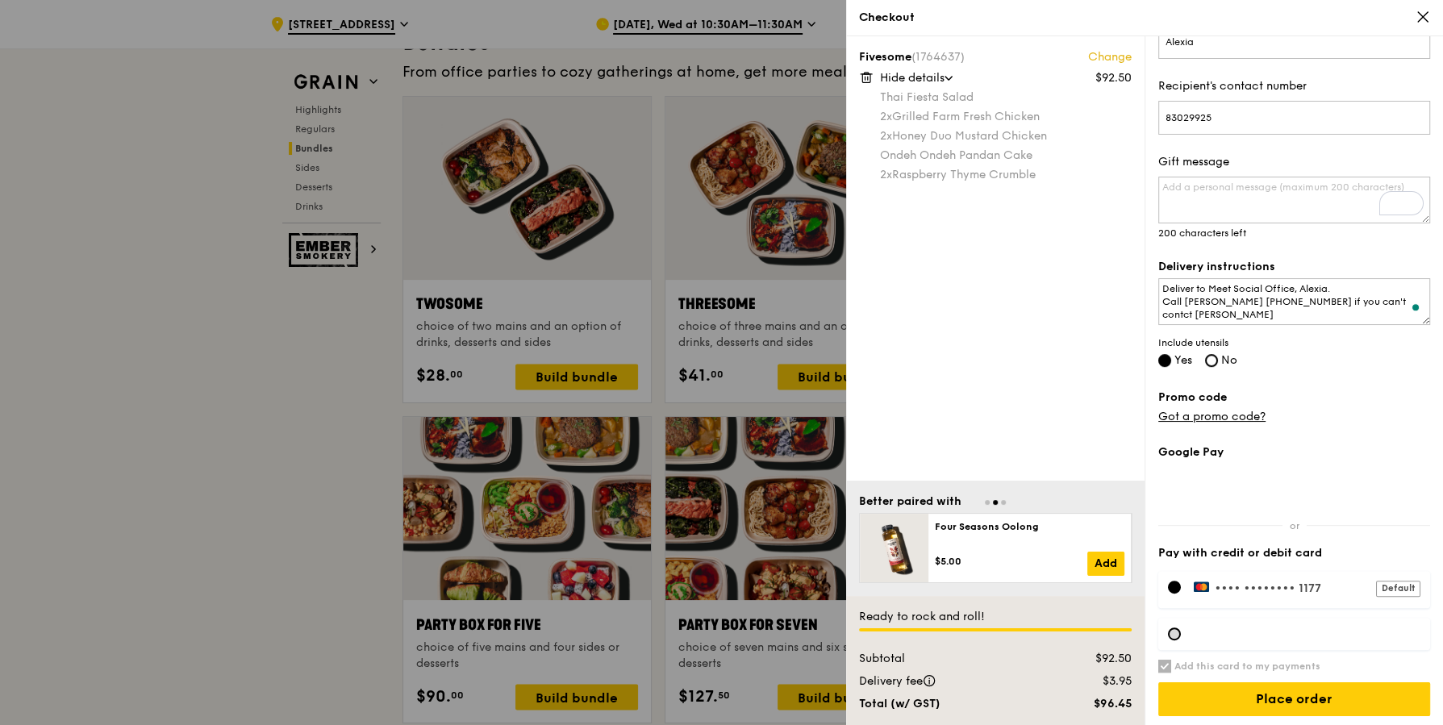
click at [1178, 629] on div at bounding box center [1174, 634] width 13 height 13
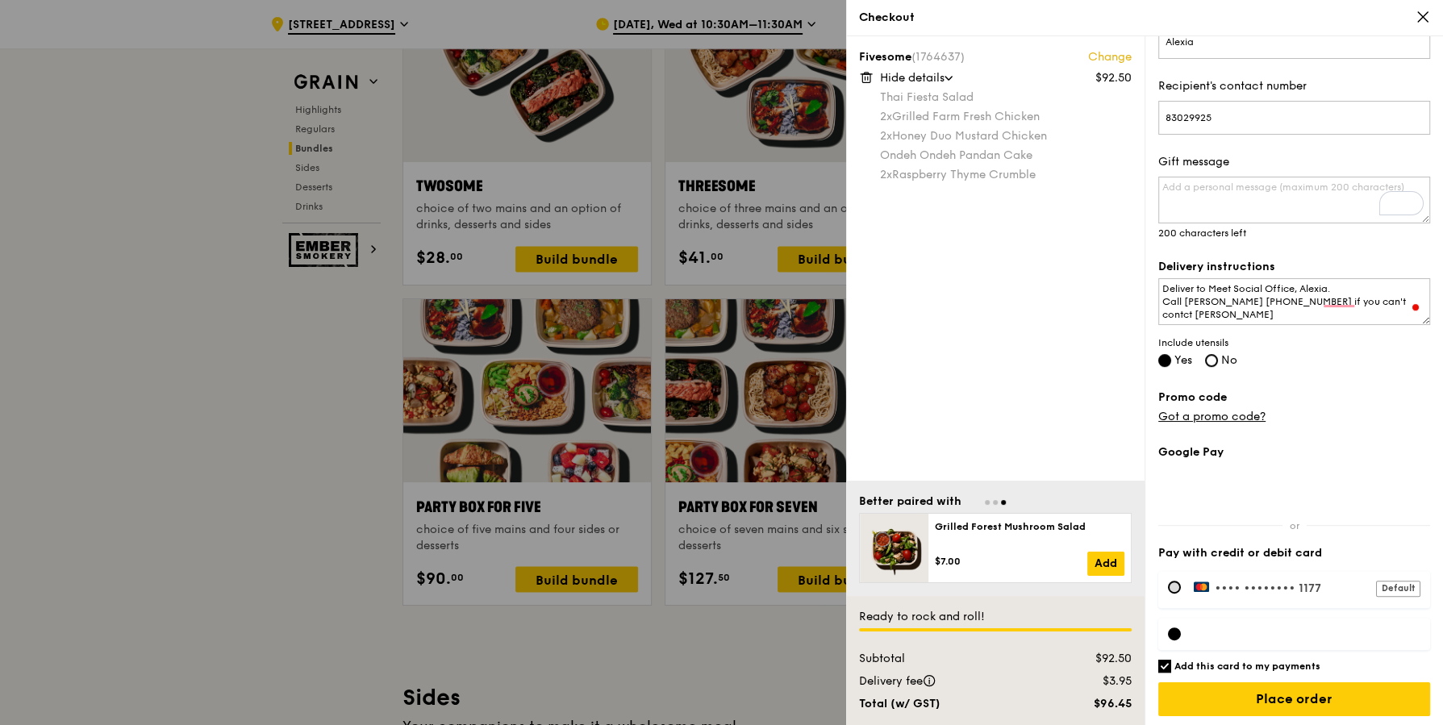
click at [1177, 581] on div at bounding box center [1174, 587] width 13 height 13
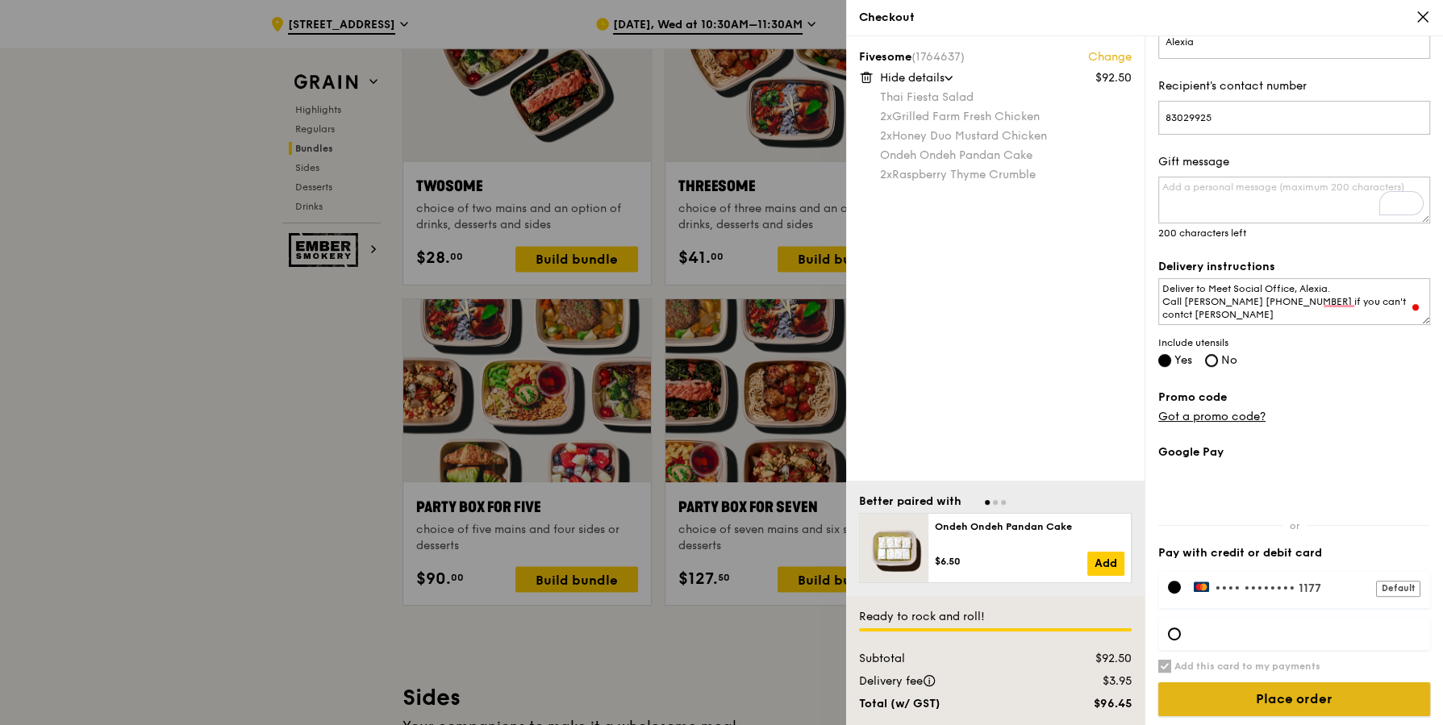
click at [1248, 691] on input "Place order" at bounding box center [1295, 700] width 272 height 34
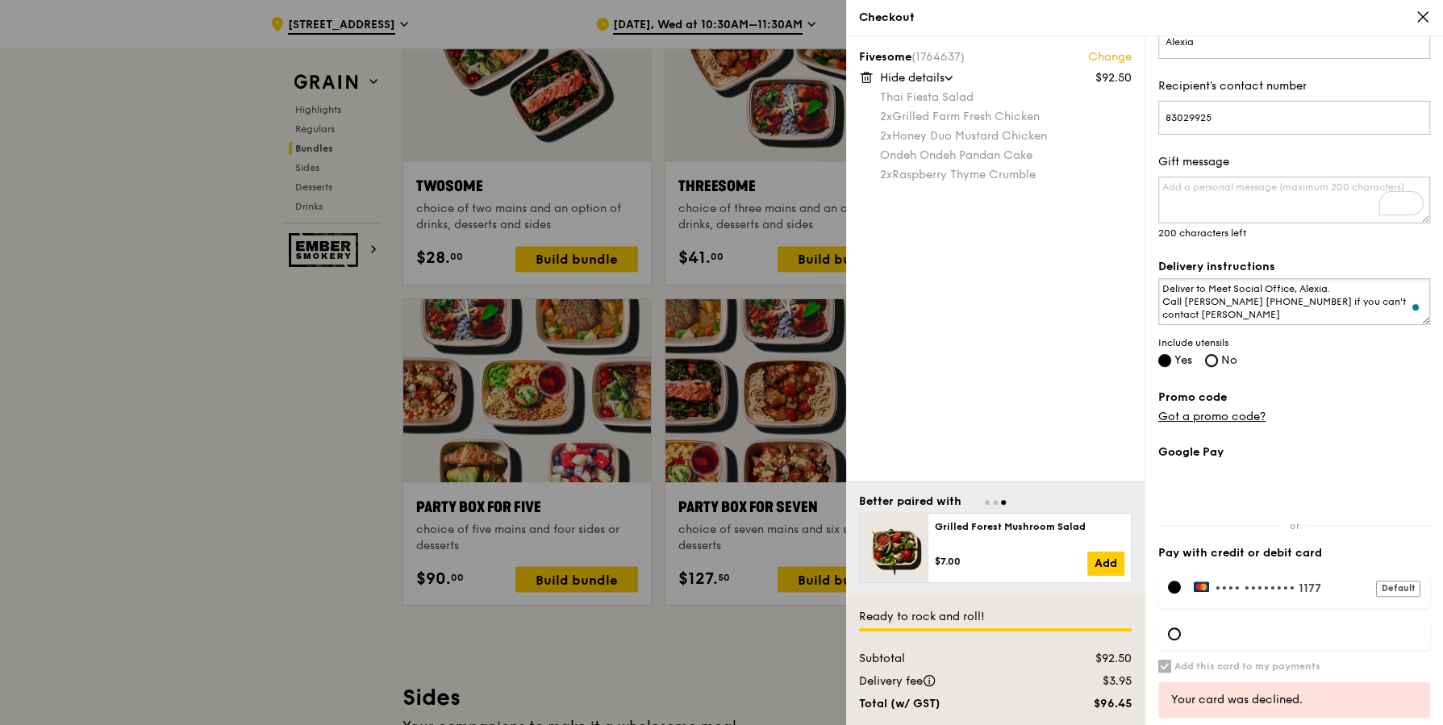
scroll to position [549, 0]
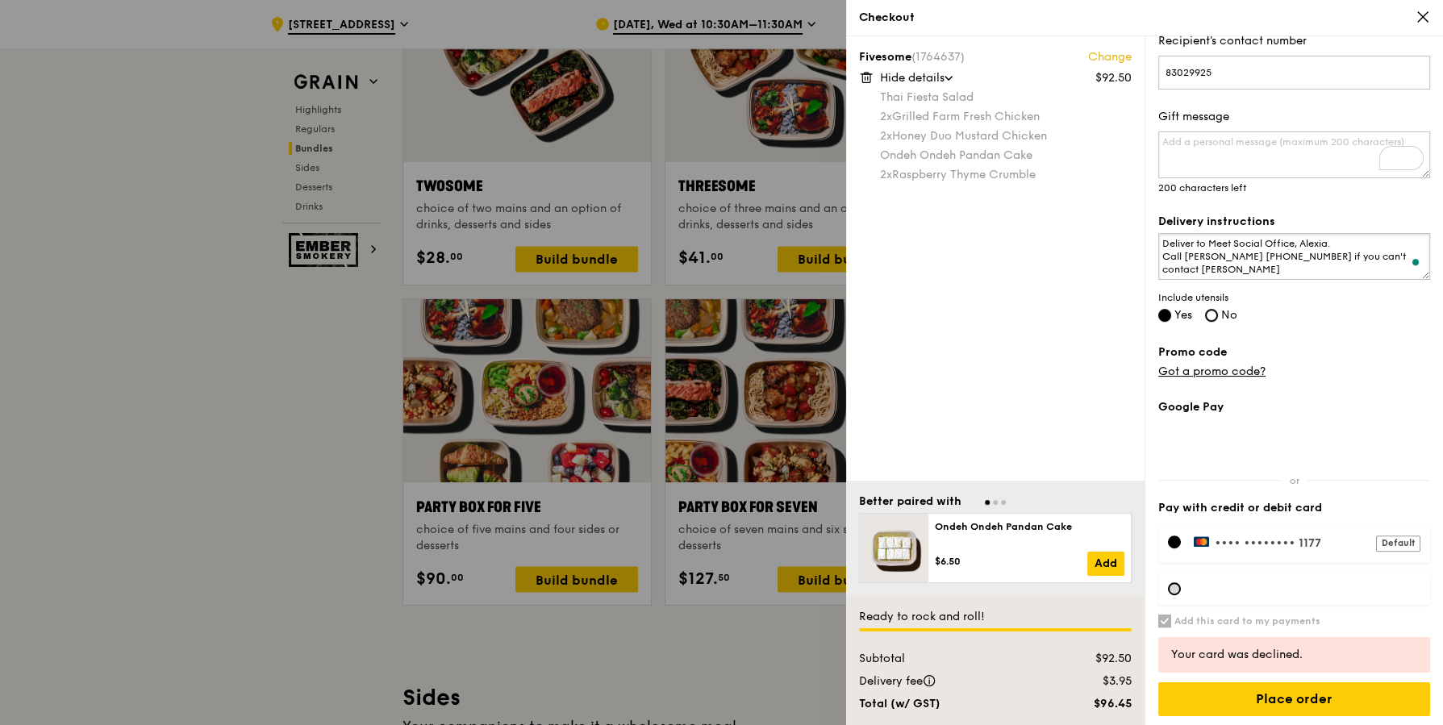
type textarea "Deliver to Meet Social Office, Alexia. Call [PERSON_NAME] [PHONE_NUMBER] if you…"
click at [1176, 587] on div at bounding box center [1174, 589] width 13 height 13
click at [1400, 542] on div "Default" at bounding box center [1398, 544] width 44 height 16
click at [1292, 708] on input "Place order" at bounding box center [1295, 700] width 272 height 34
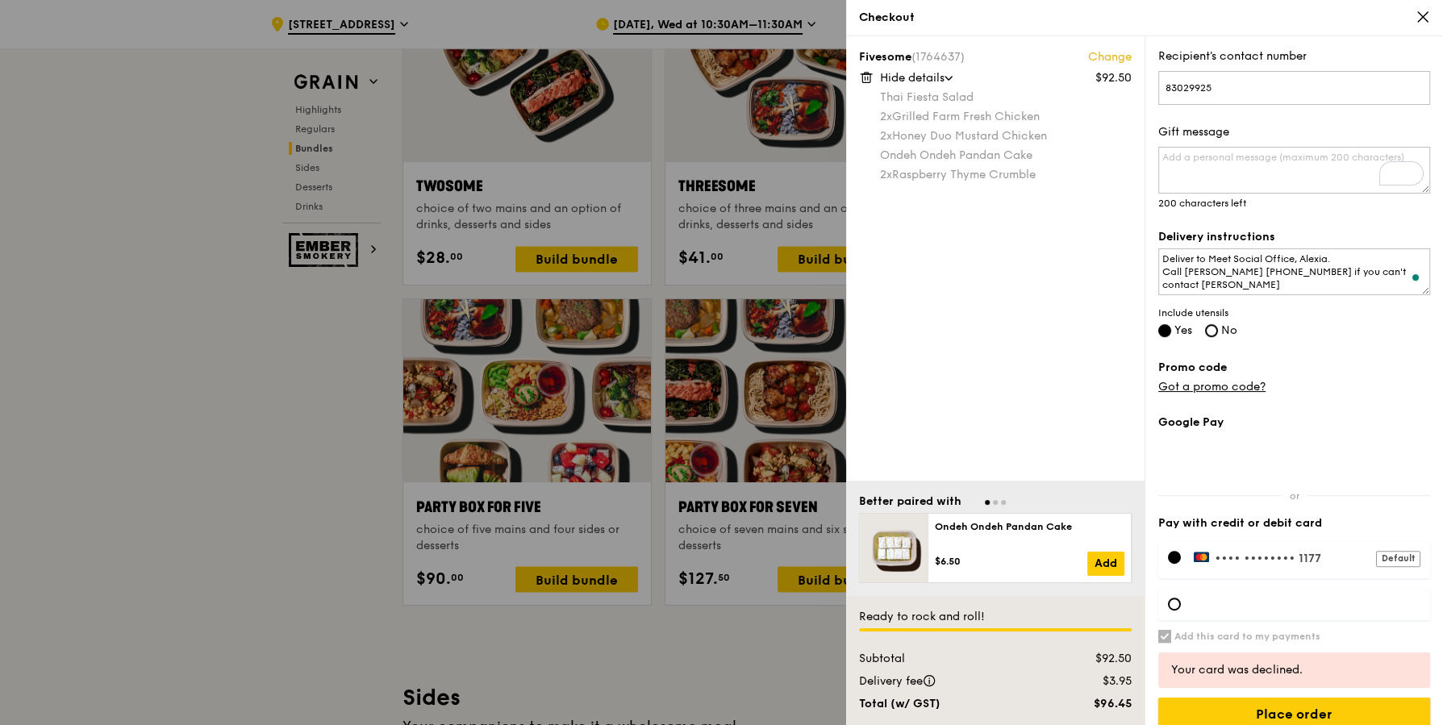
scroll to position [545, 0]
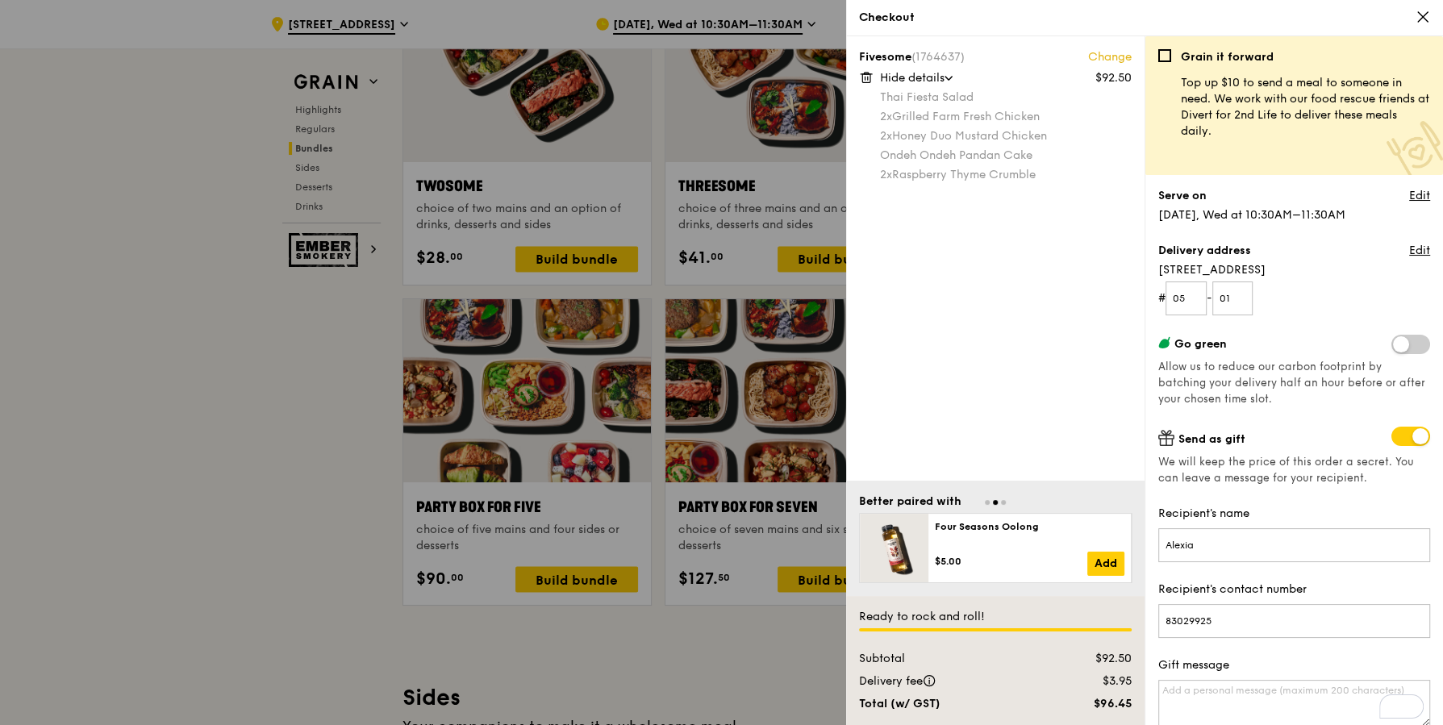
click at [1430, 12] on div "Checkout" at bounding box center [1144, 18] width 597 height 36
click at [1425, 16] on icon at bounding box center [1423, 17] width 15 height 15
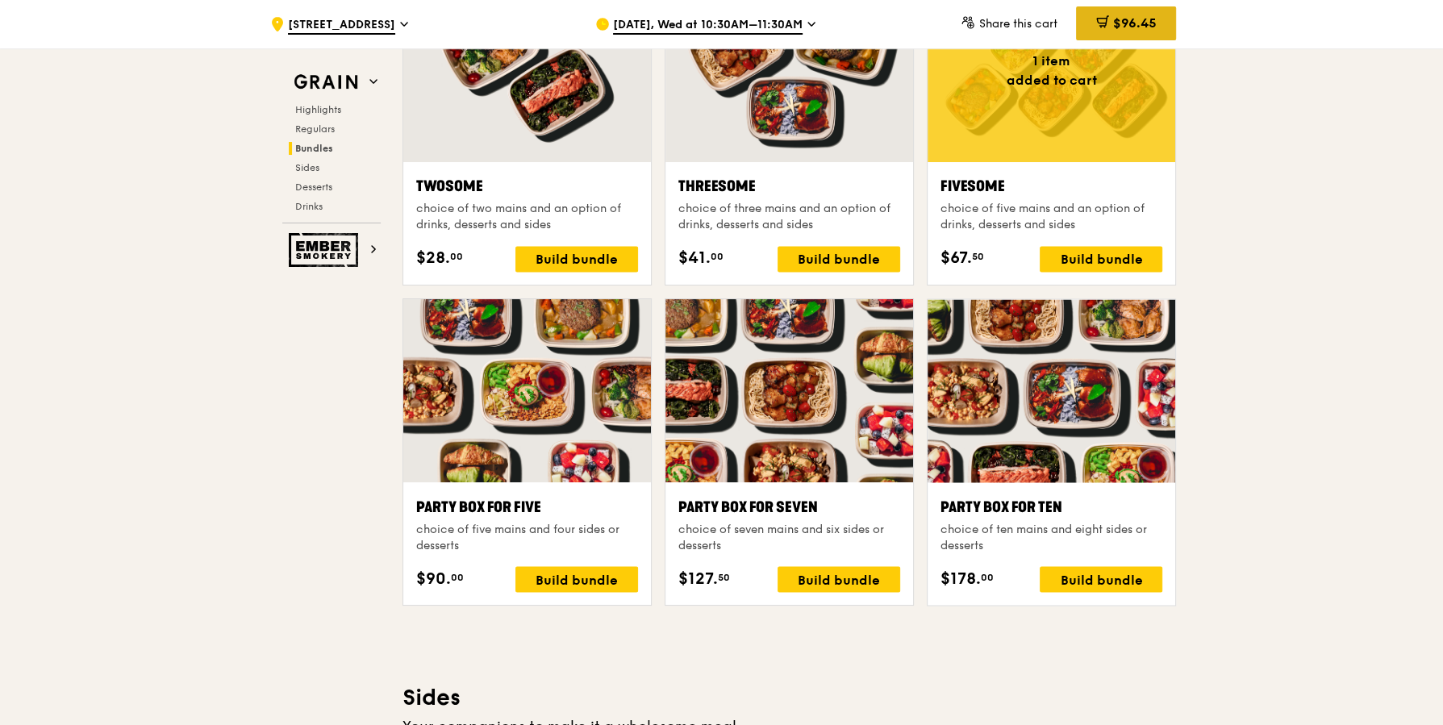
click at [1113, 21] on span "$96.45" at bounding box center [1135, 22] width 44 height 15
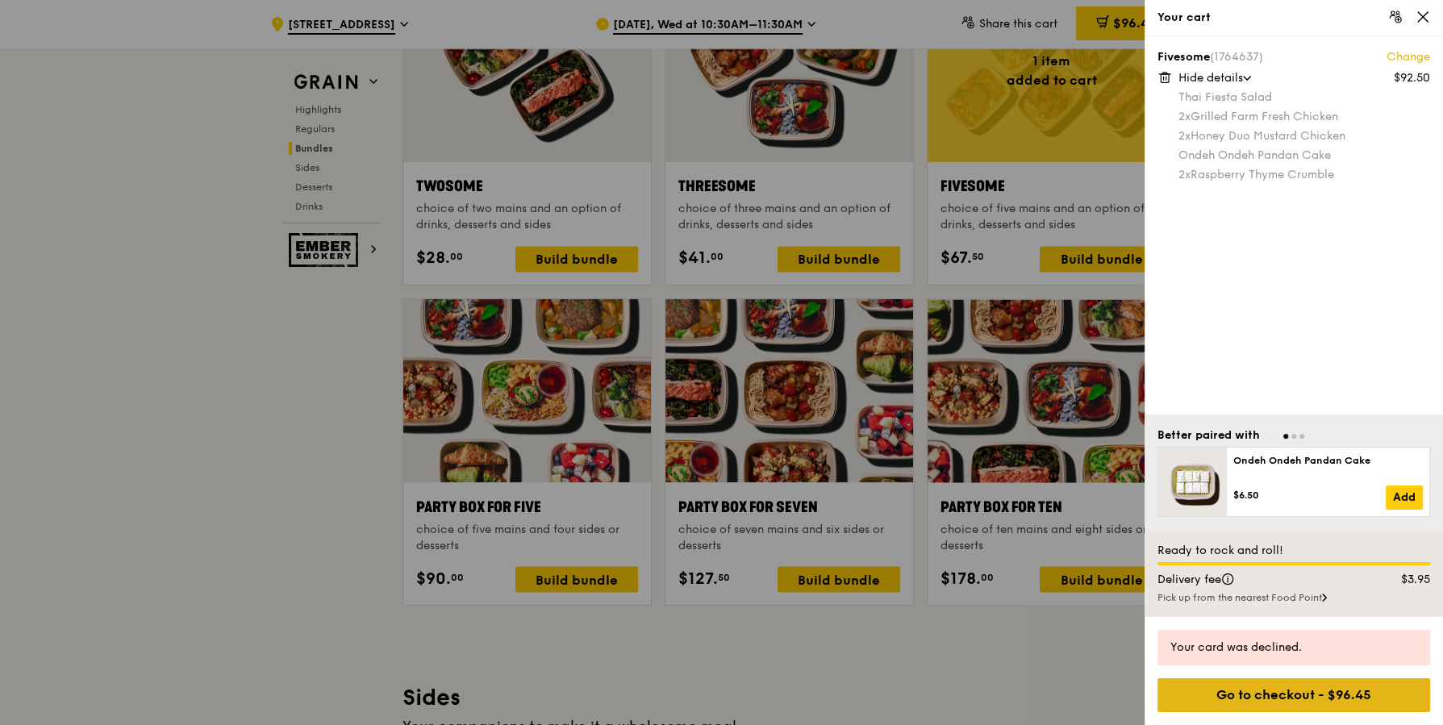
click at [1266, 697] on div "Go to checkout - $96.45" at bounding box center [1294, 696] width 273 height 34
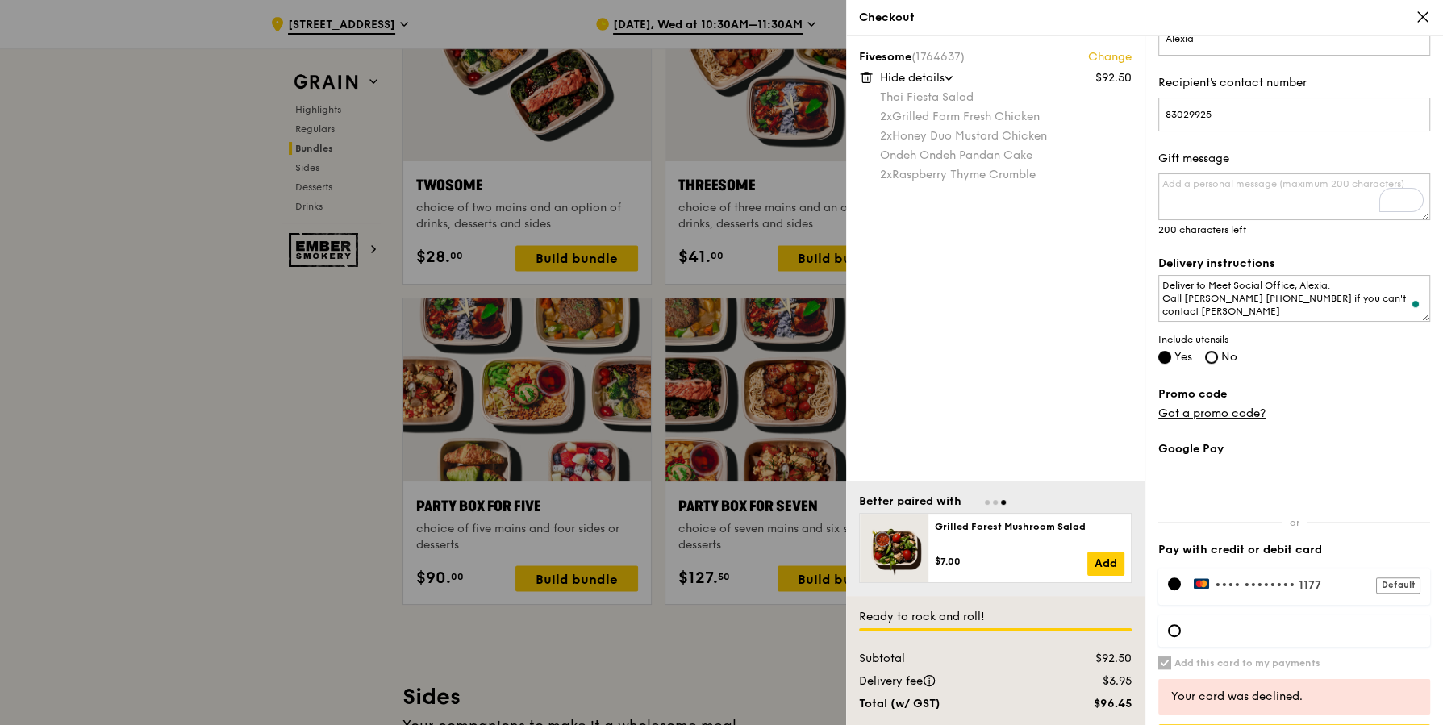
scroll to position [503, 0]
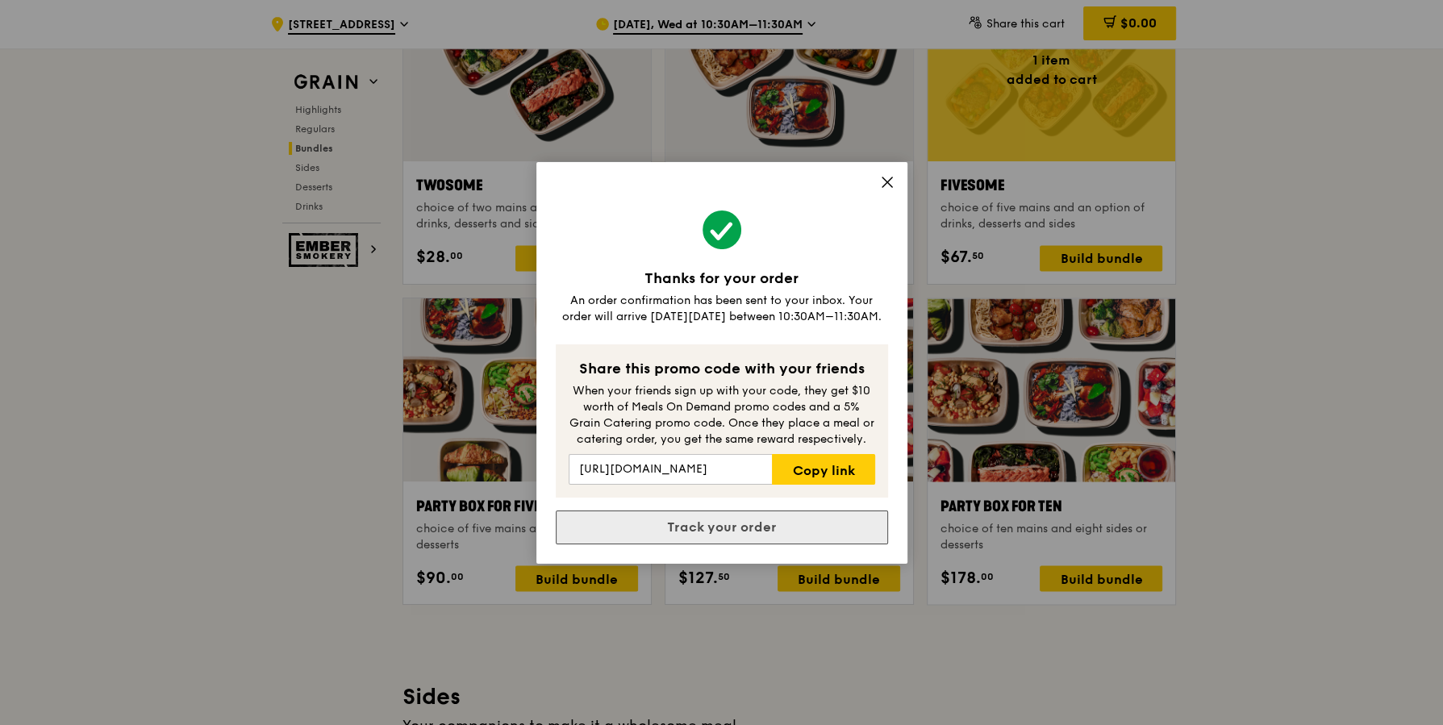
click at [747, 536] on link "Track your order" at bounding box center [722, 528] width 332 height 34
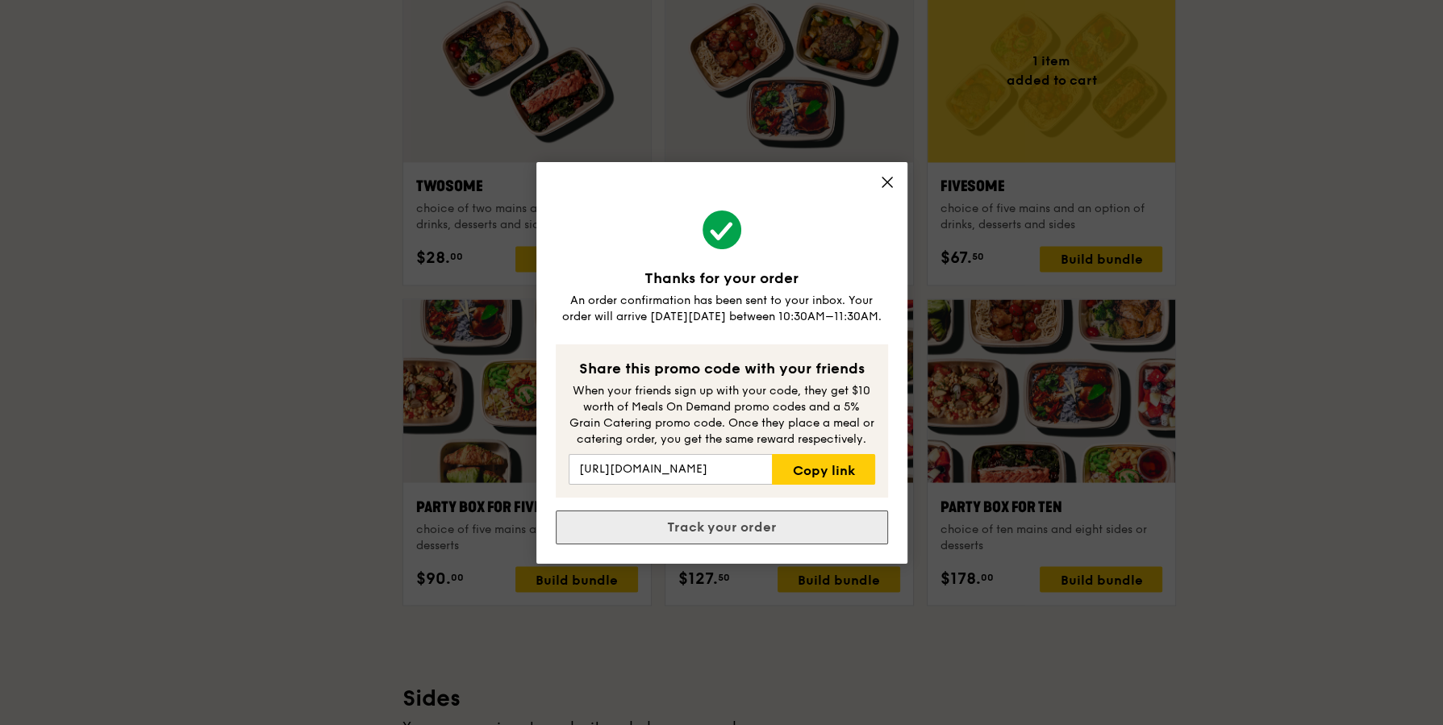
scroll to position [0, 0]
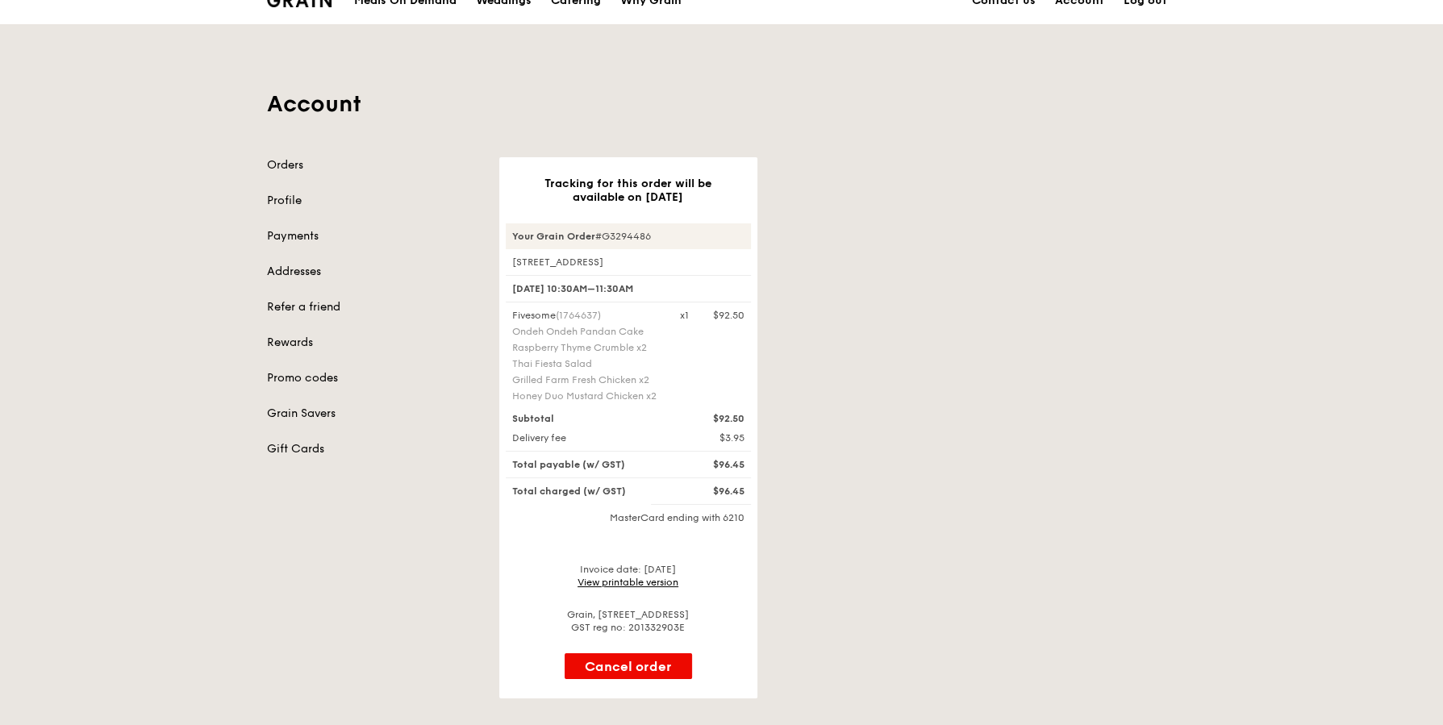
scroll to position [59, 0]
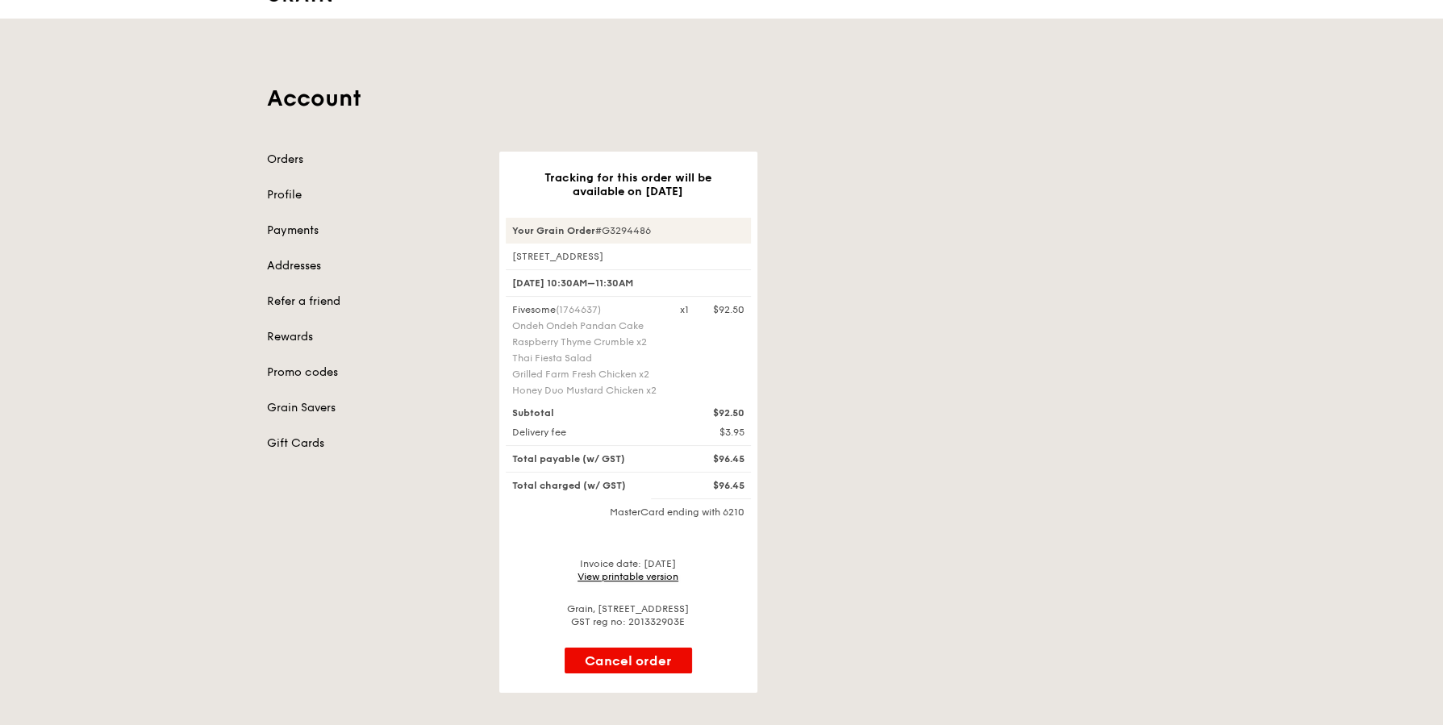
click at [639, 571] on link "View printable version" at bounding box center [628, 576] width 101 height 11
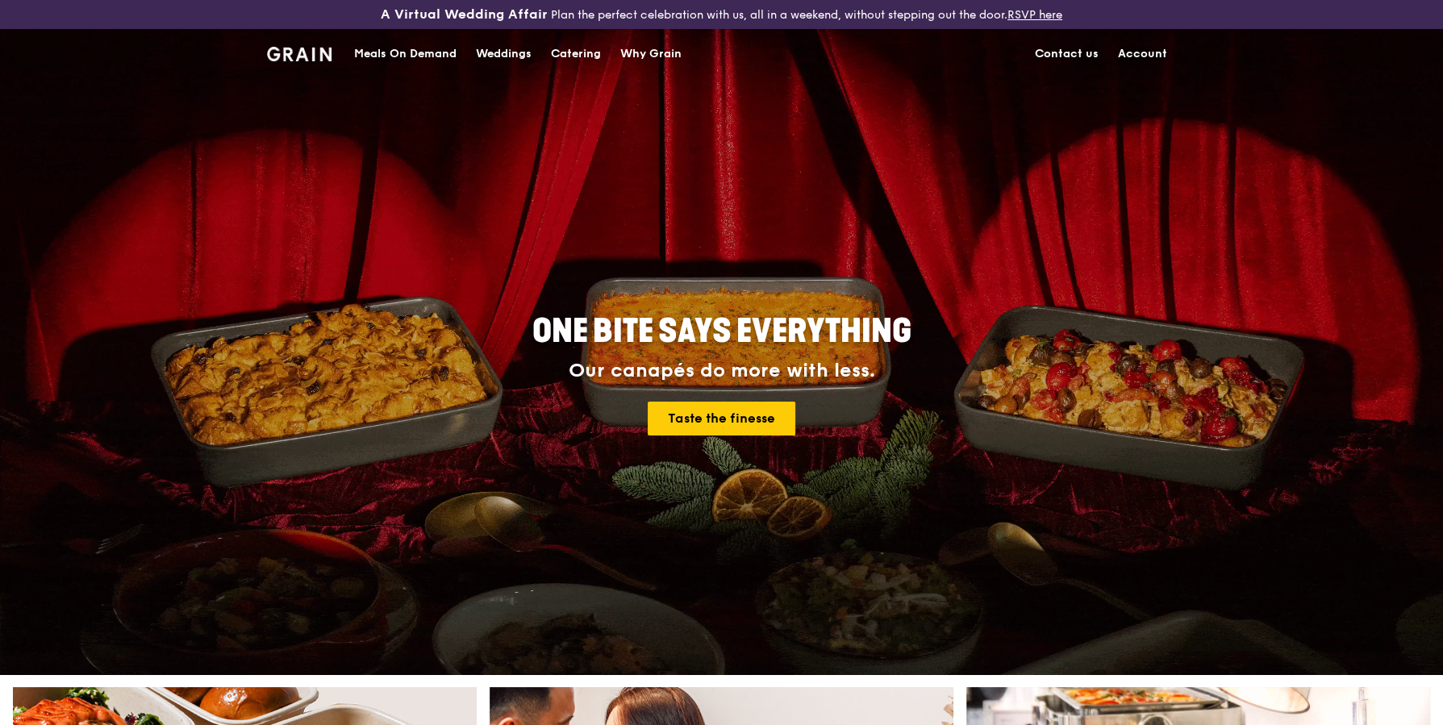
click at [1143, 57] on link "Account" at bounding box center [1143, 54] width 69 height 48
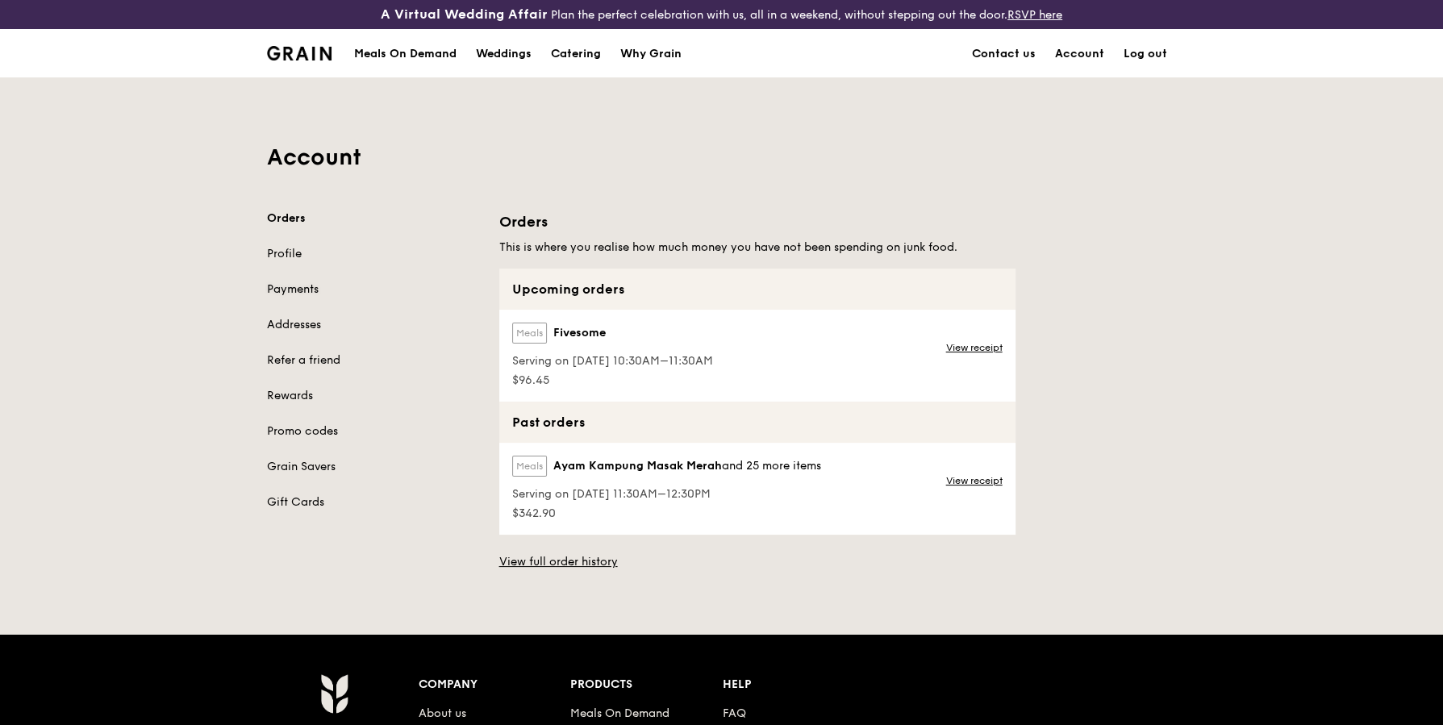
click at [303, 292] on link "Payments" at bounding box center [373, 290] width 213 height 16
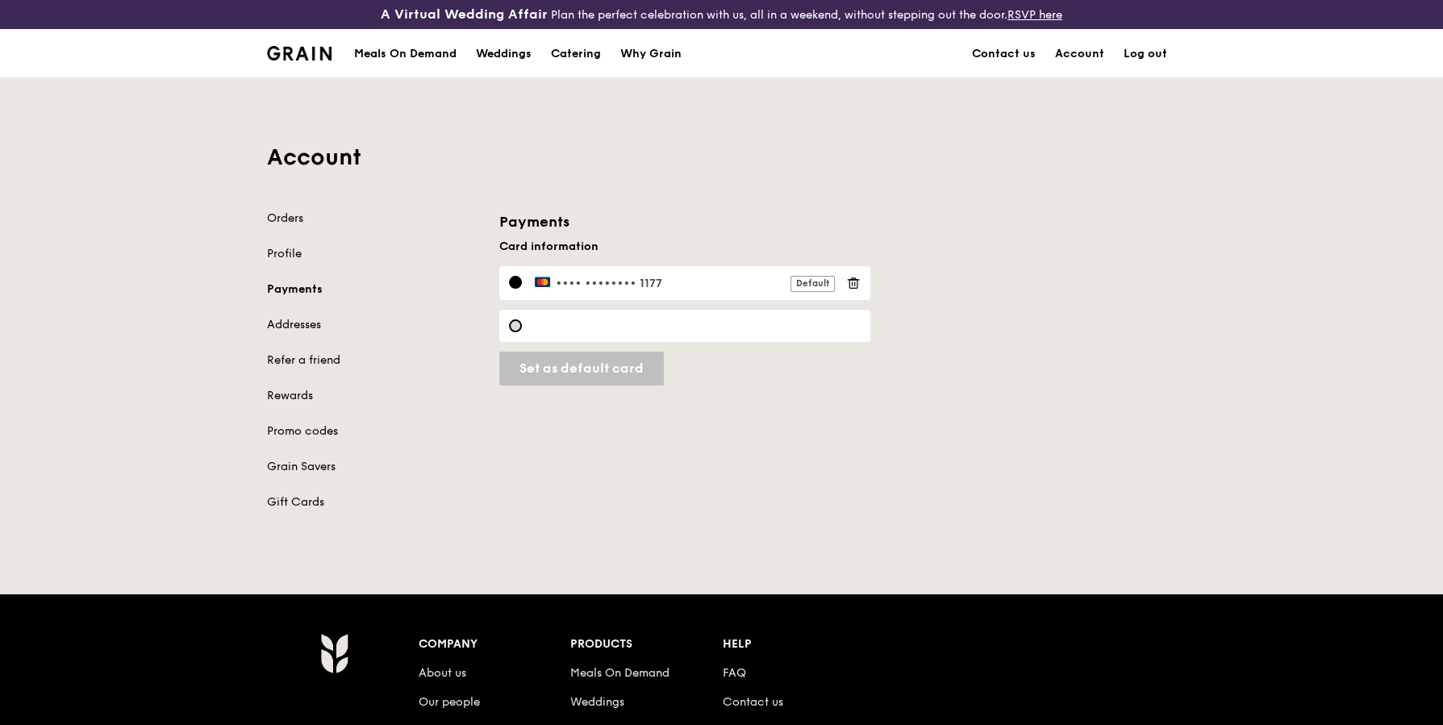
click at [521, 326] on div at bounding box center [515, 326] width 13 height 13
click at [514, 280] on div at bounding box center [515, 282] width 13 height 13
click at [1068, 525] on div "Orders Profile Payments Addresses Refer a friend Rewards Promo codes Grain Save…" at bounding box center [721, 371] width 929 height 320
